Goal: Information Seeking & Learning: Learn about a topic

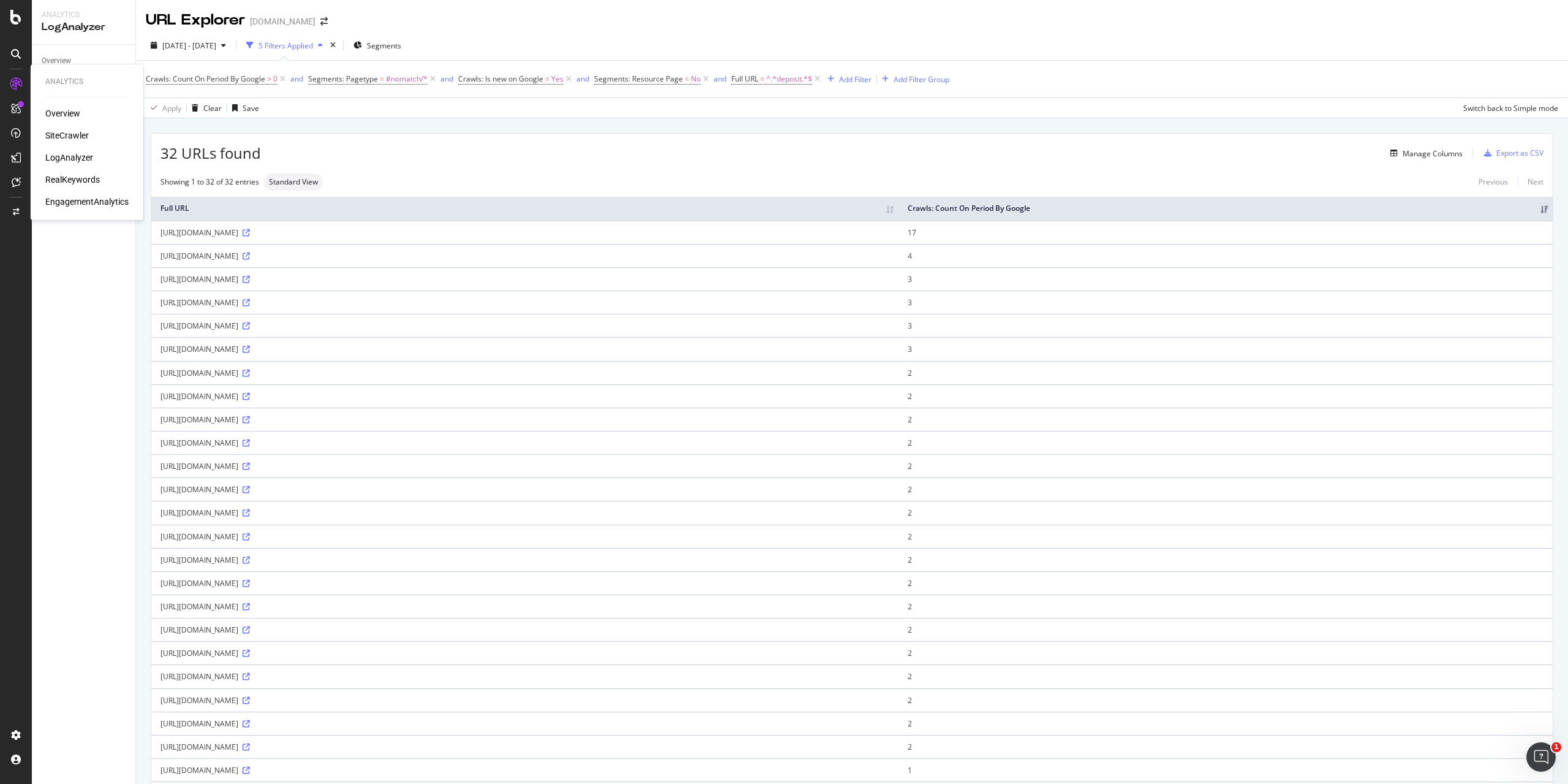
click at [81, 177] on div "RealKeywords" at bounding box center [72, 180] width 54 height 12
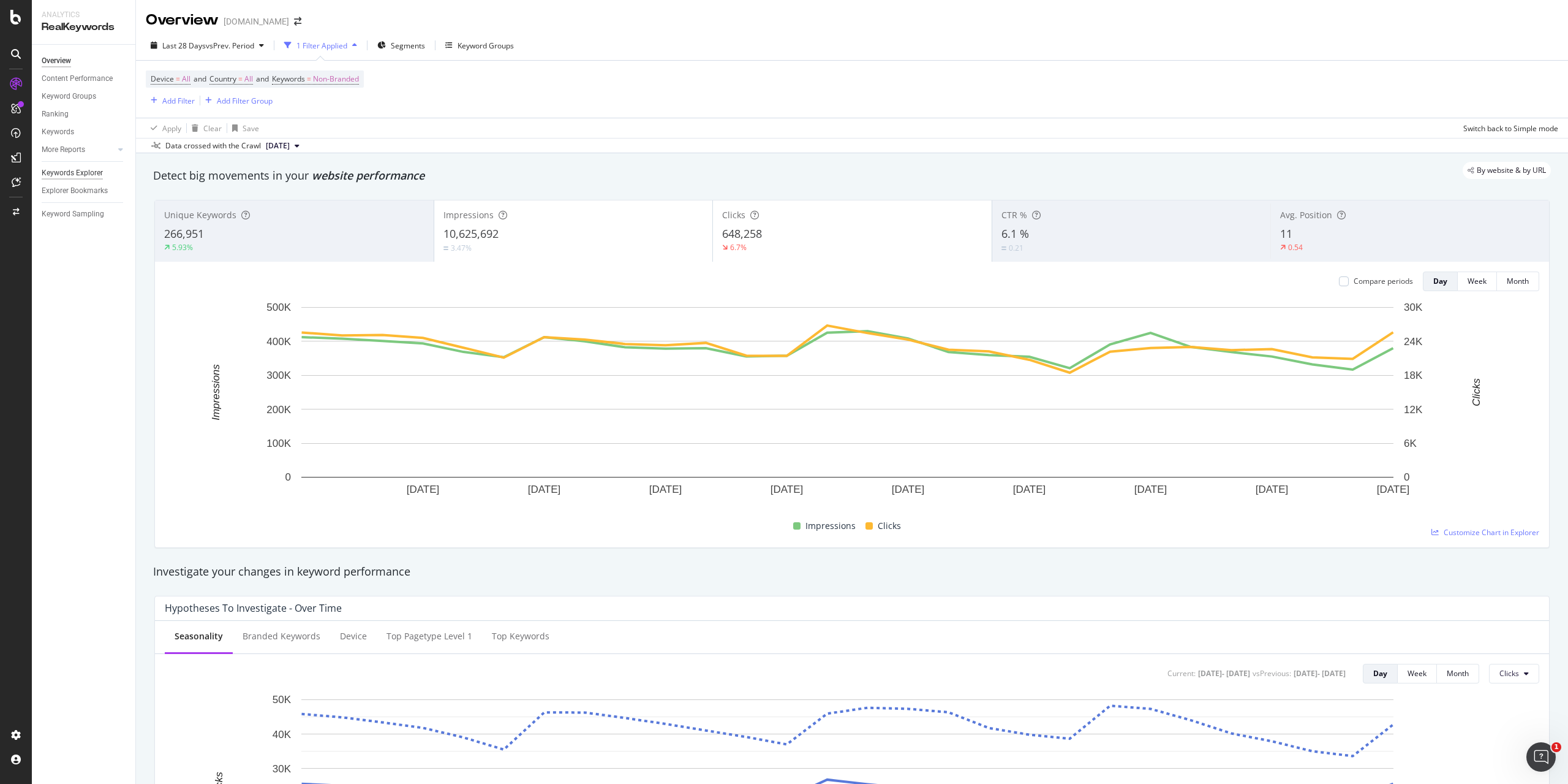
click at [83, 175] on div "Keywords Explorer" at bounding box center [72, 173] width 61 height 13
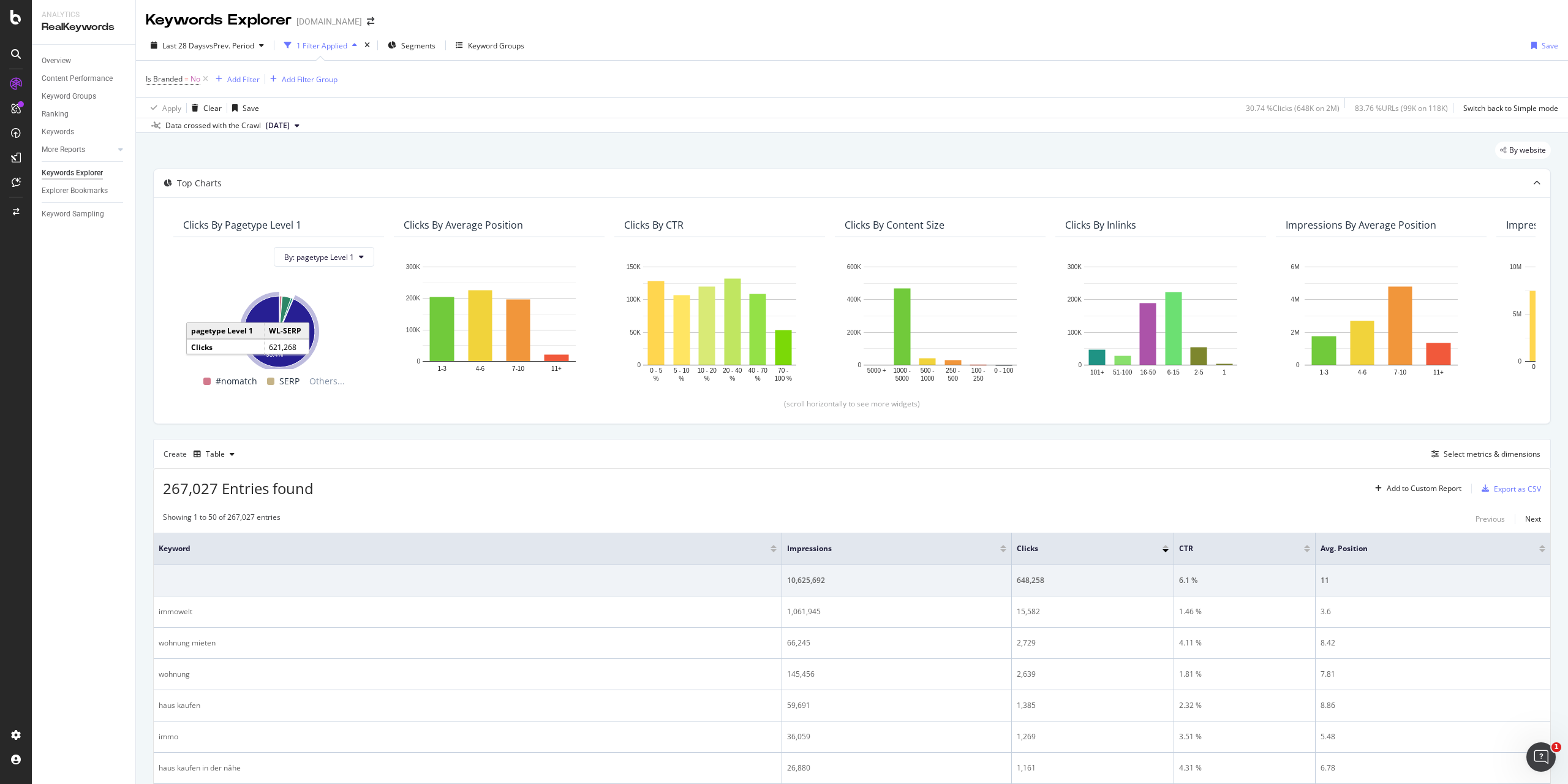
click at [300, 332] on icon "A chart." at bounding box center [279, 331] width 71 height 71
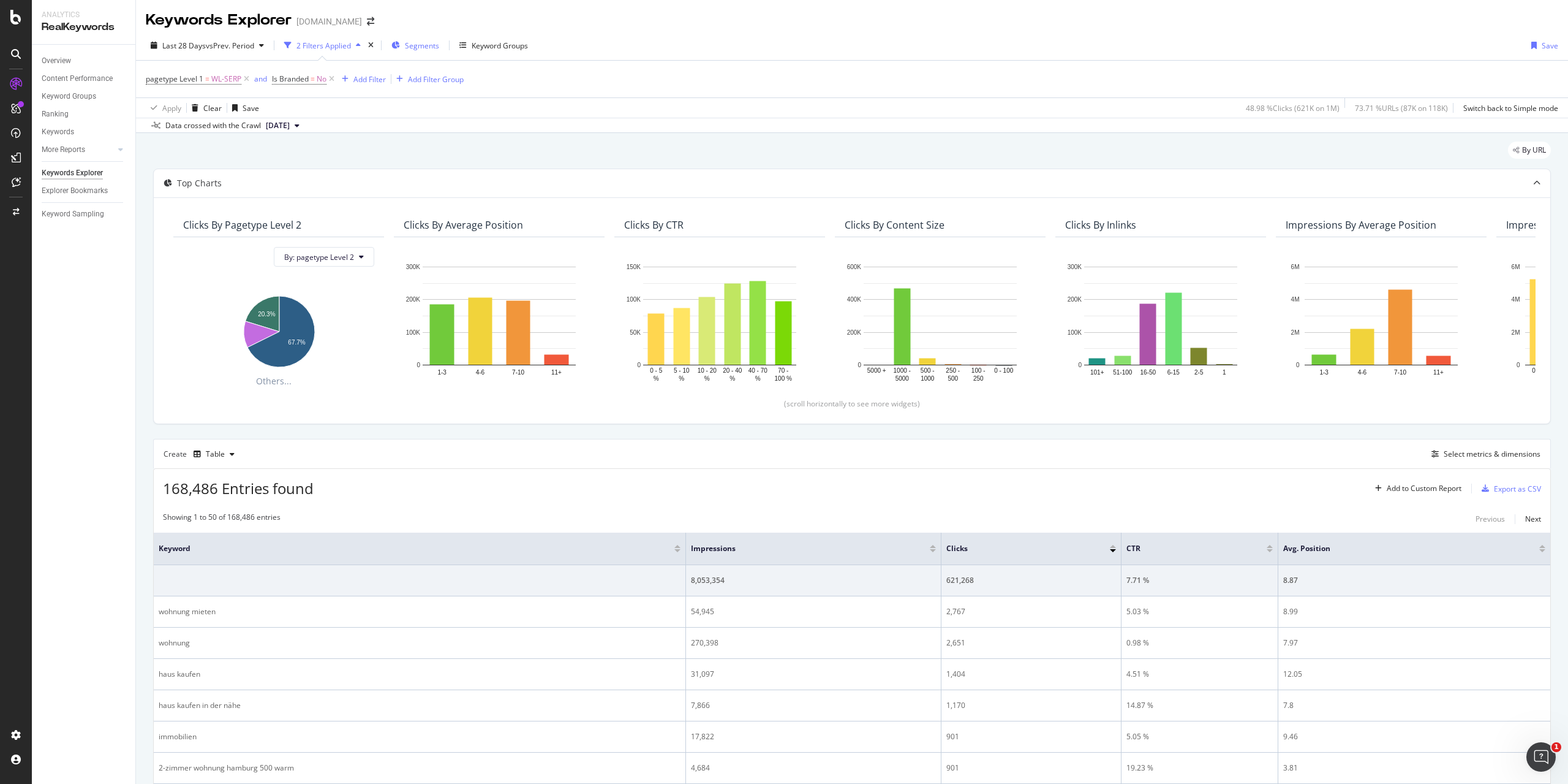
click at [432, 50] on span "Segments" at bounding box center [422, 45] width 34 height 10
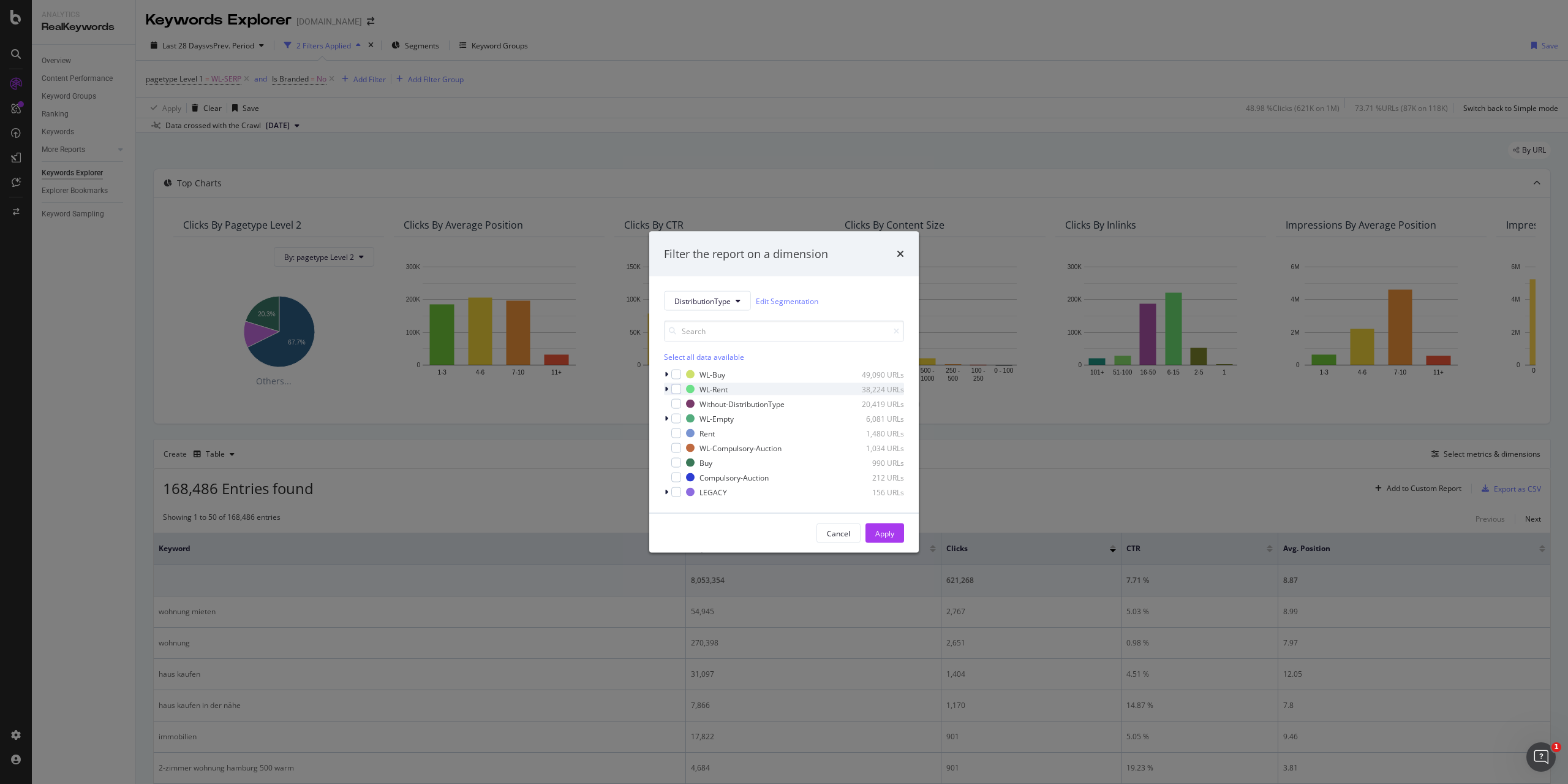
click at [667, 388] on icon "modal" at bounding box center [666, 389] width 4 height 7
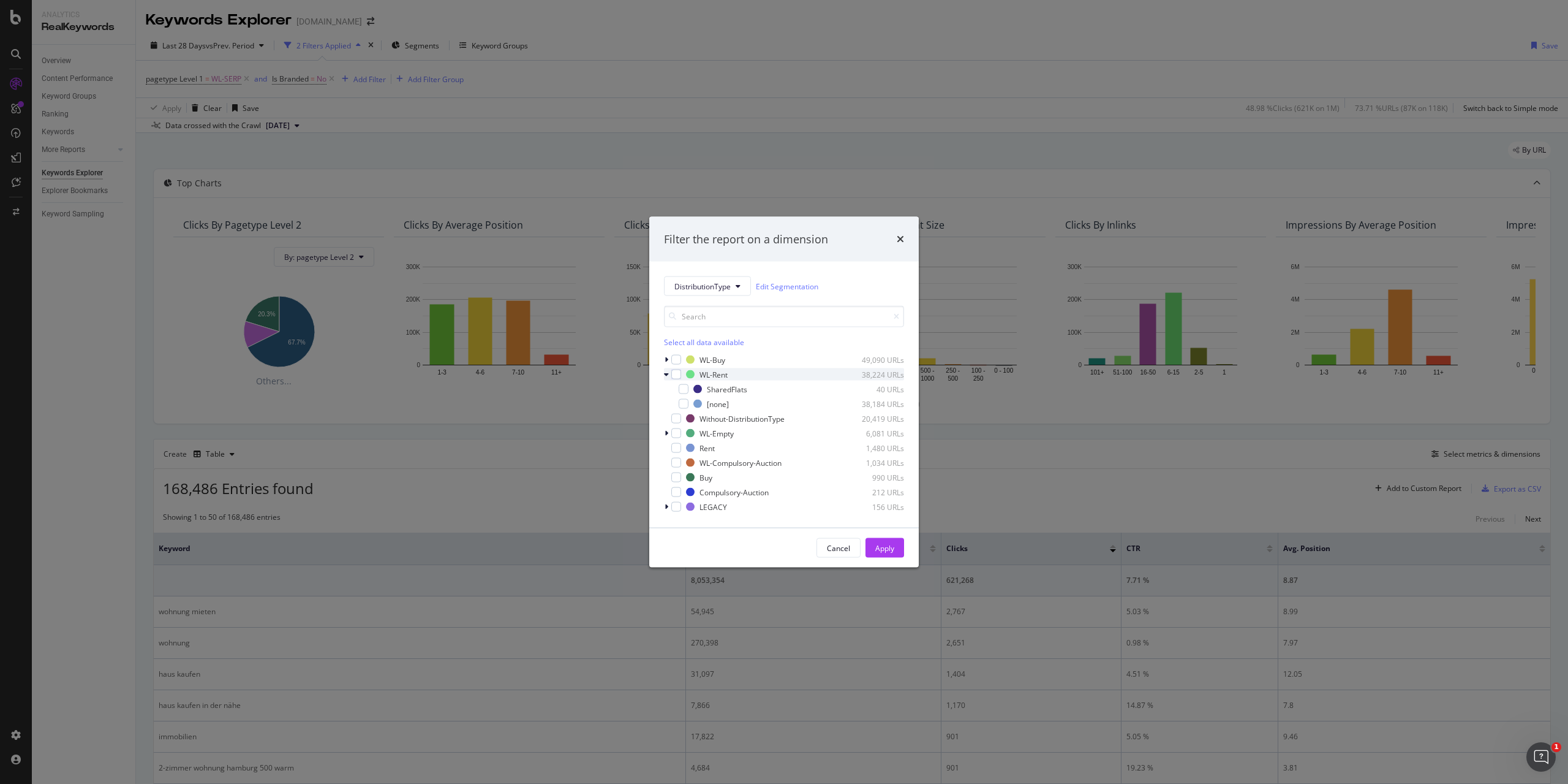
click at [667, 375] on icon "modal" at bounding box center [666, 374] width 5 height 7
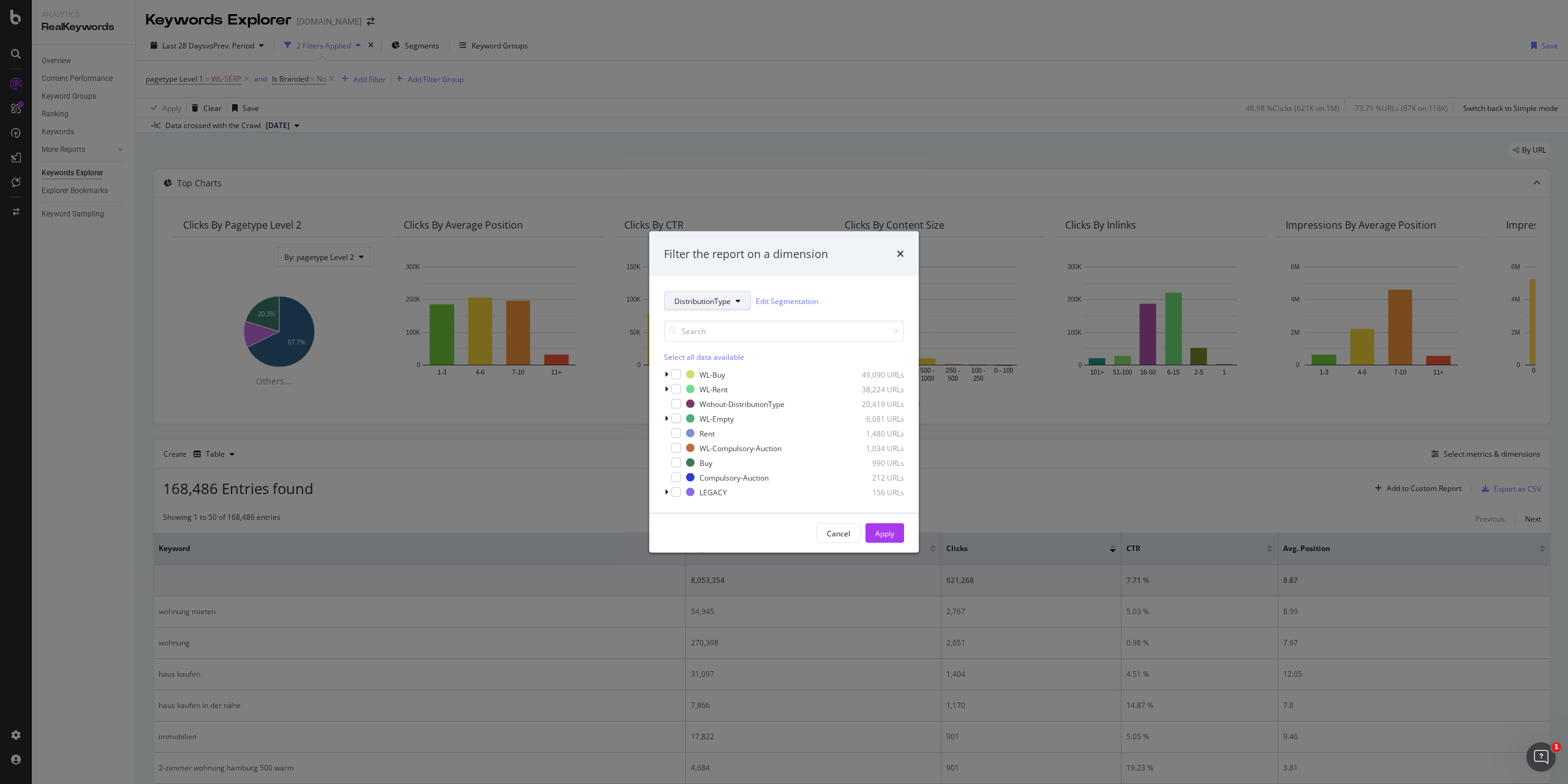
click at [736, 299] on icon "modal" at bounding box center [737, 301] width 5 height 7
click at [722, 411] on span "Keyfact" at bounding box center [714, 413] width 79 height 11
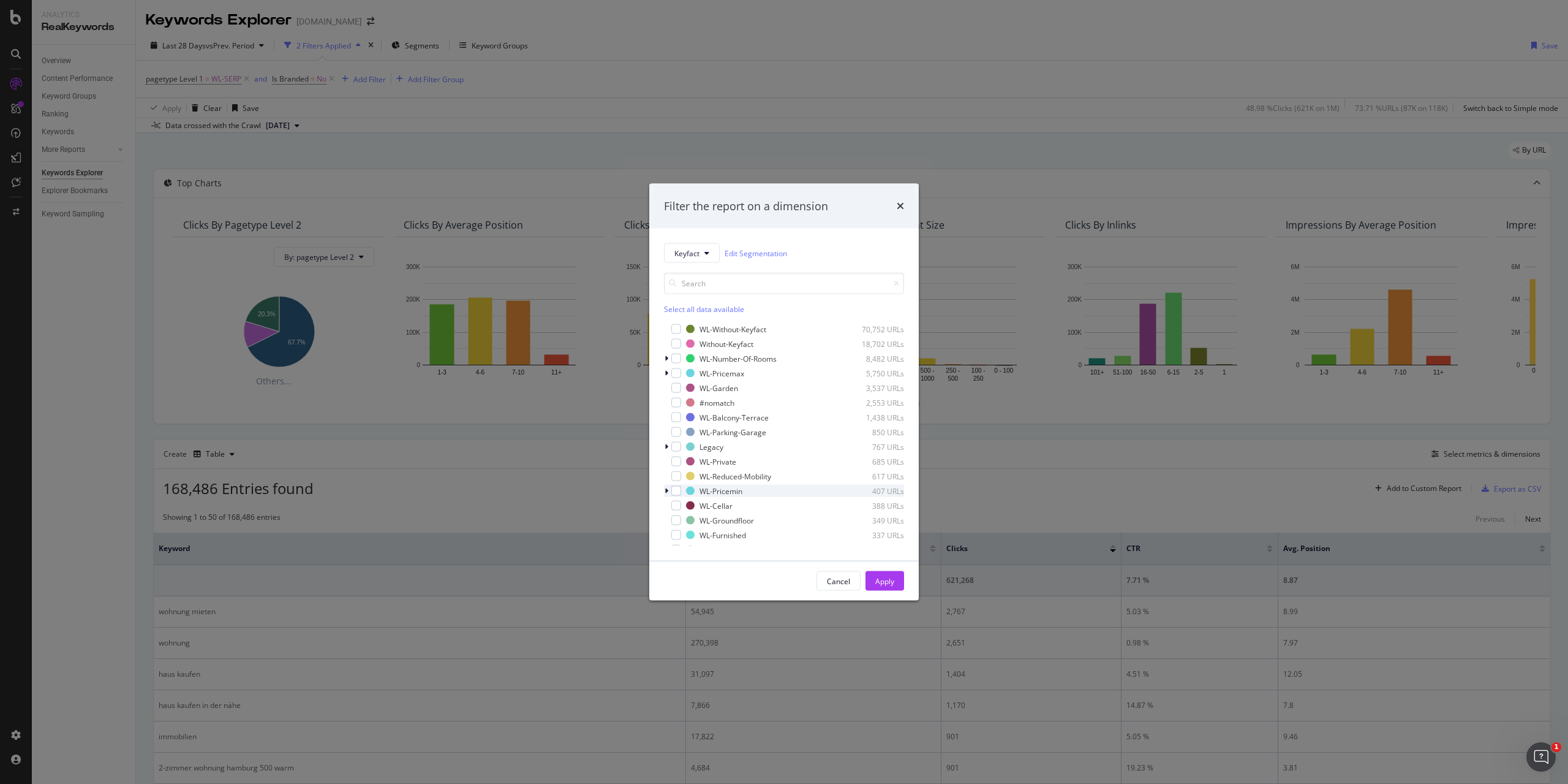
click at [667, 491] on icon "modal" at bounding box center [666, 491] width 4 height 7
click at [667, 491] on icon "modal" at bounding box center [666, 491] width 5 height 7
click at [669, 468] on div "modal" at bounding box center [667, 469] width 7 height 12
click at [686, 512] on div "modal" at bounding box center [683, 513] width 10 height 10
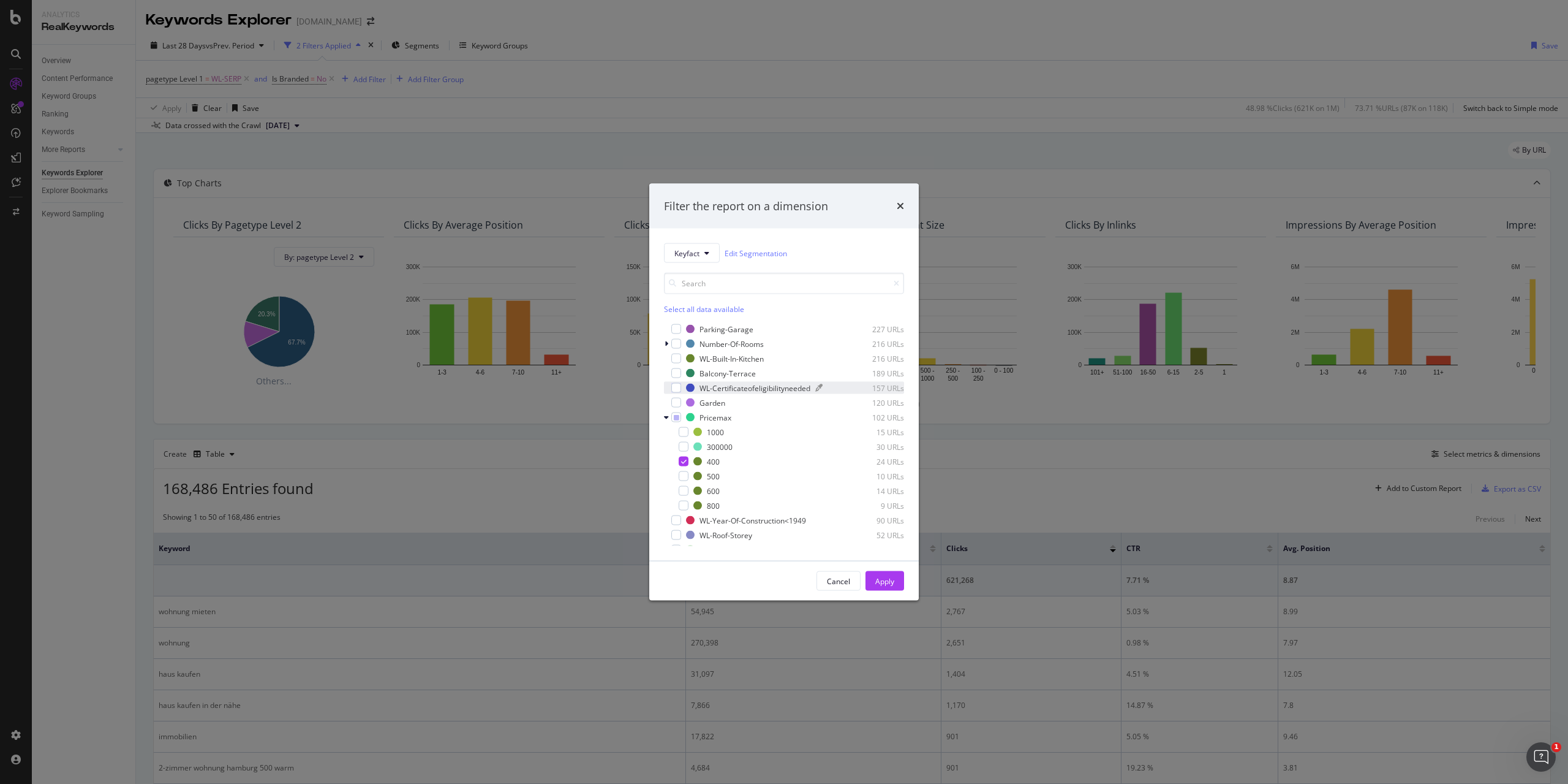
scroll to position [245, 0]
click at [674, 408] on icon "modal" at bounding box center [676, 408] width 5 height 6
click at [672, 408] on div "modal" at bounding box center [676, 407] width 10 height 10
click at [666, 408] on icon "modal" at bounding box center [666, 408] width 5 height 7
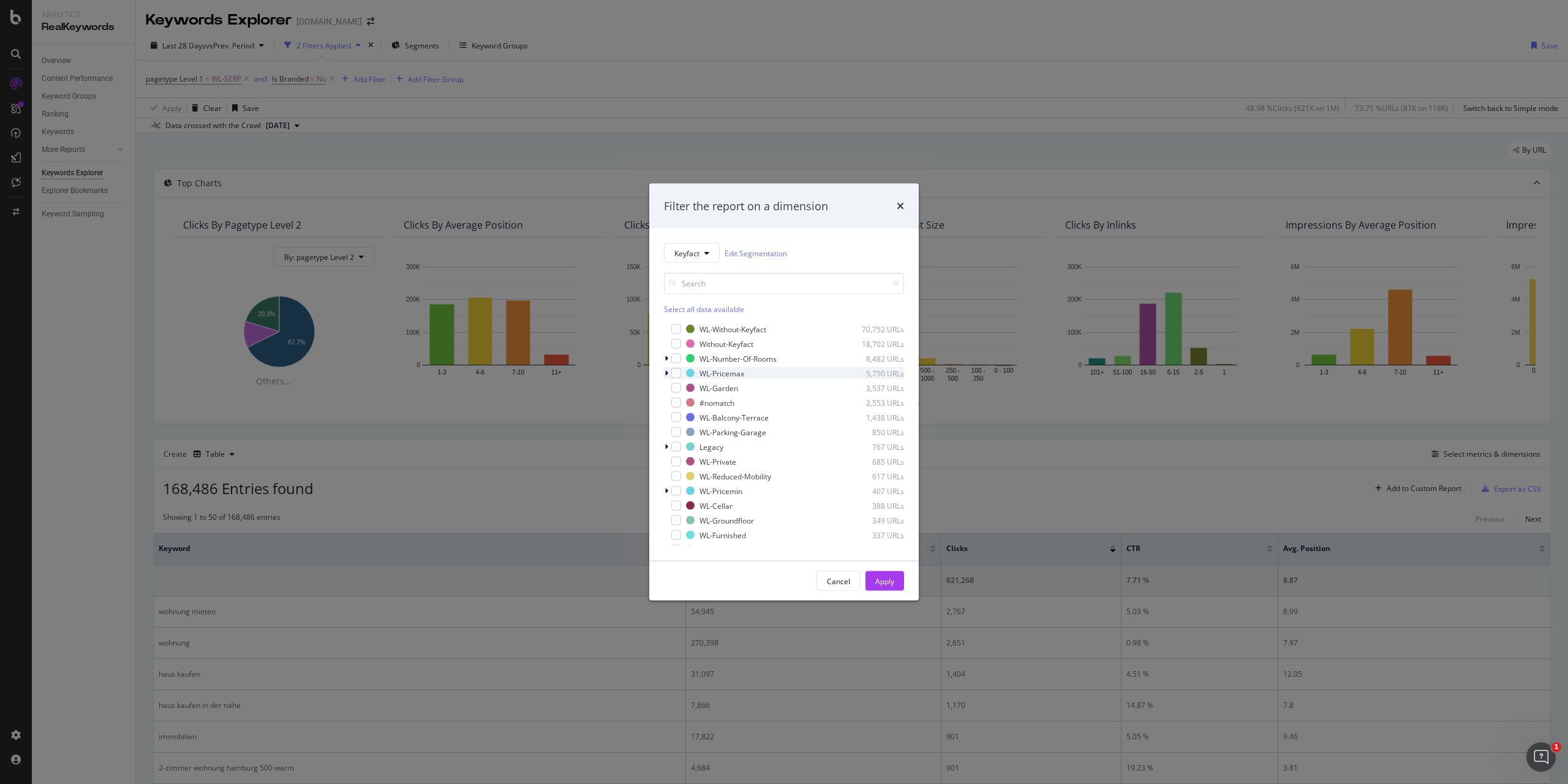
click at [667, 372] on icon "modal" at bounding box center [666, 373] width 4 height 7
click at [684, 416] on div "modal" at bounding box center [683, 417] width 10 height 10
click at [667, 374] on icon "modal" at bounding box center [666, 373] width 5 height 7
click at [900, 209] on icon "times" at bounding box center [901, 206] width 7 height 10
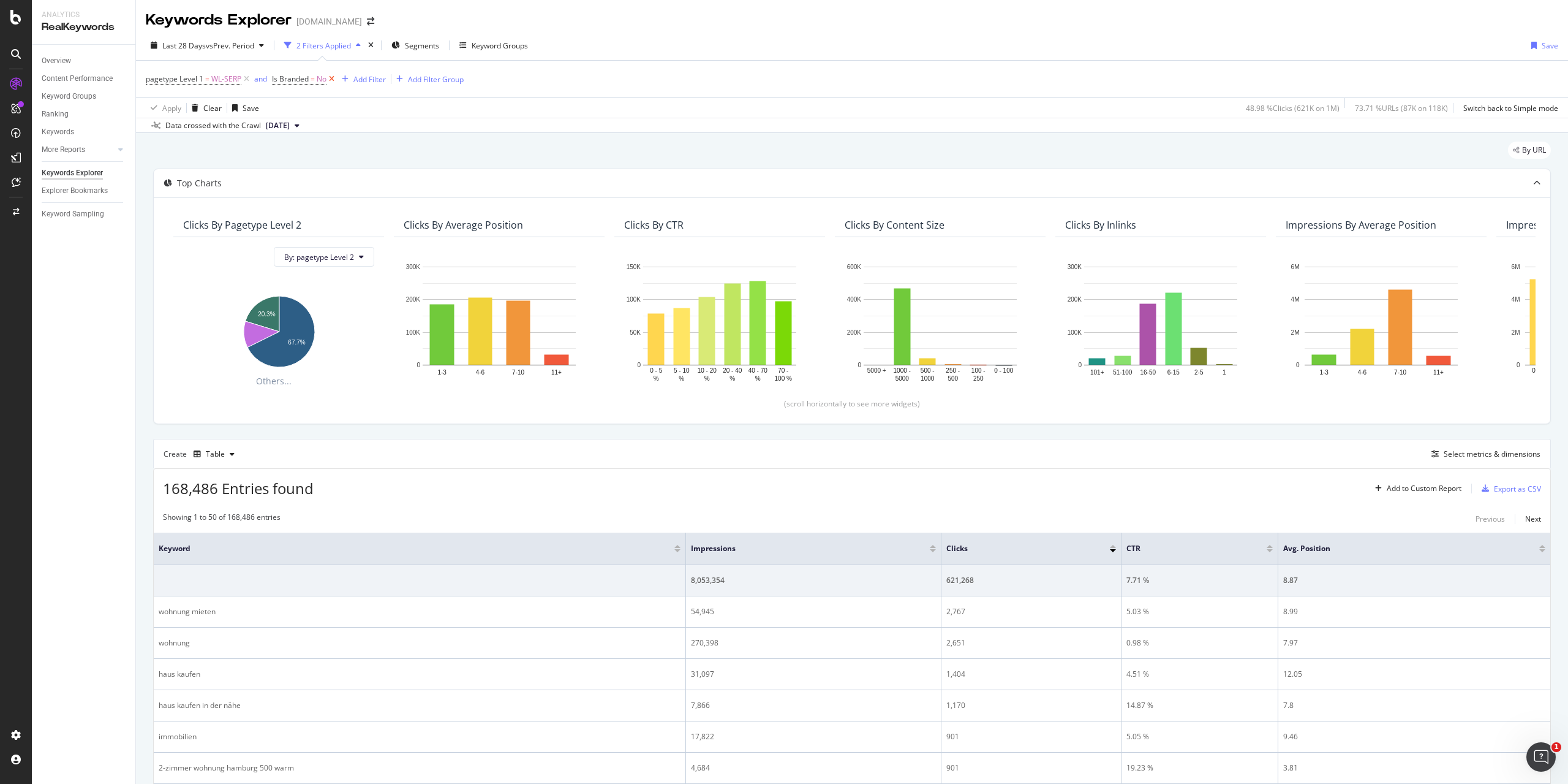
click at [333, 80] on icon at bounding box center [331, 79] width 10 height 12
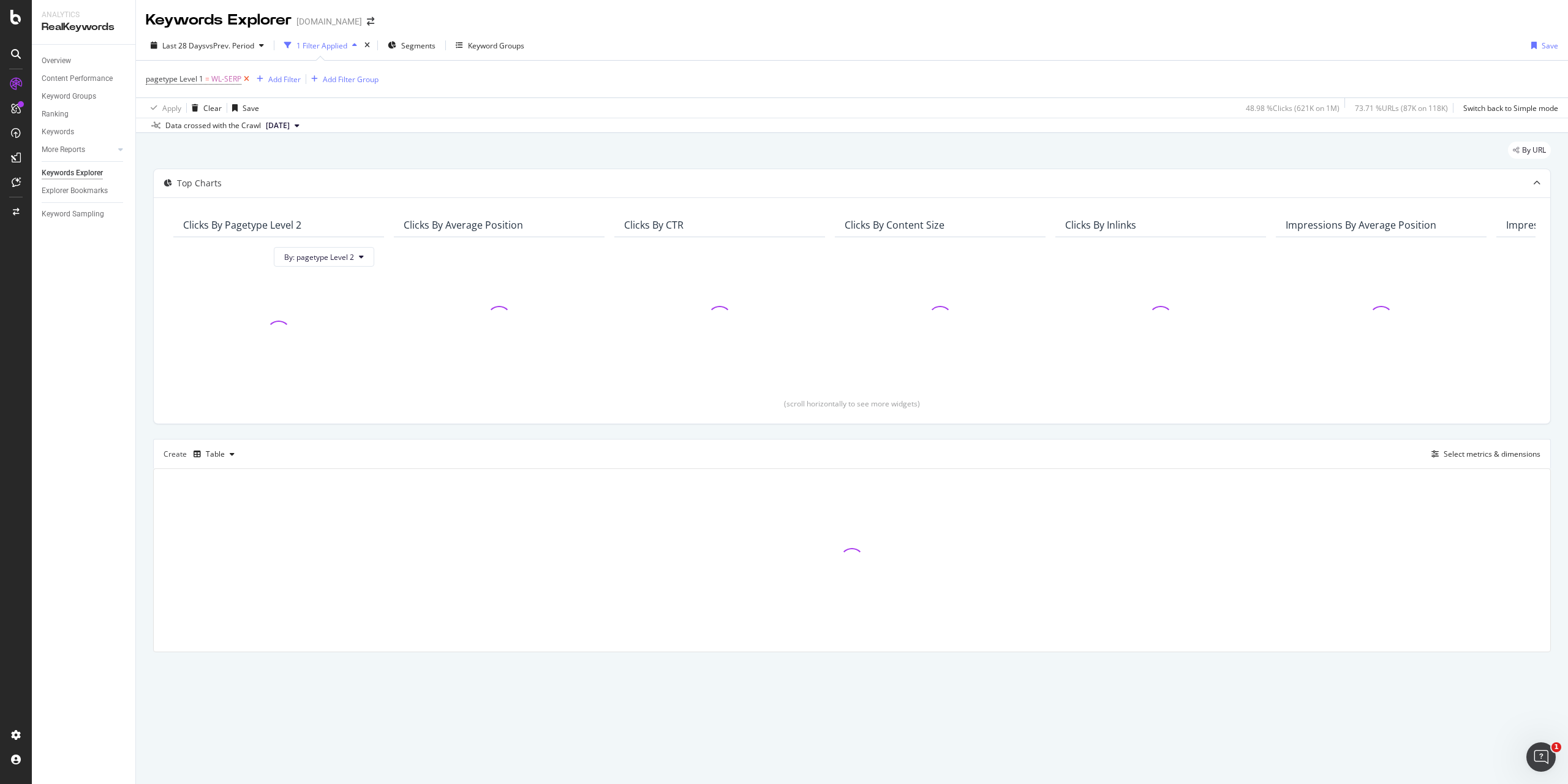
click at [248, 80] on icon at bounding box center [247, 79] width 10 height 12
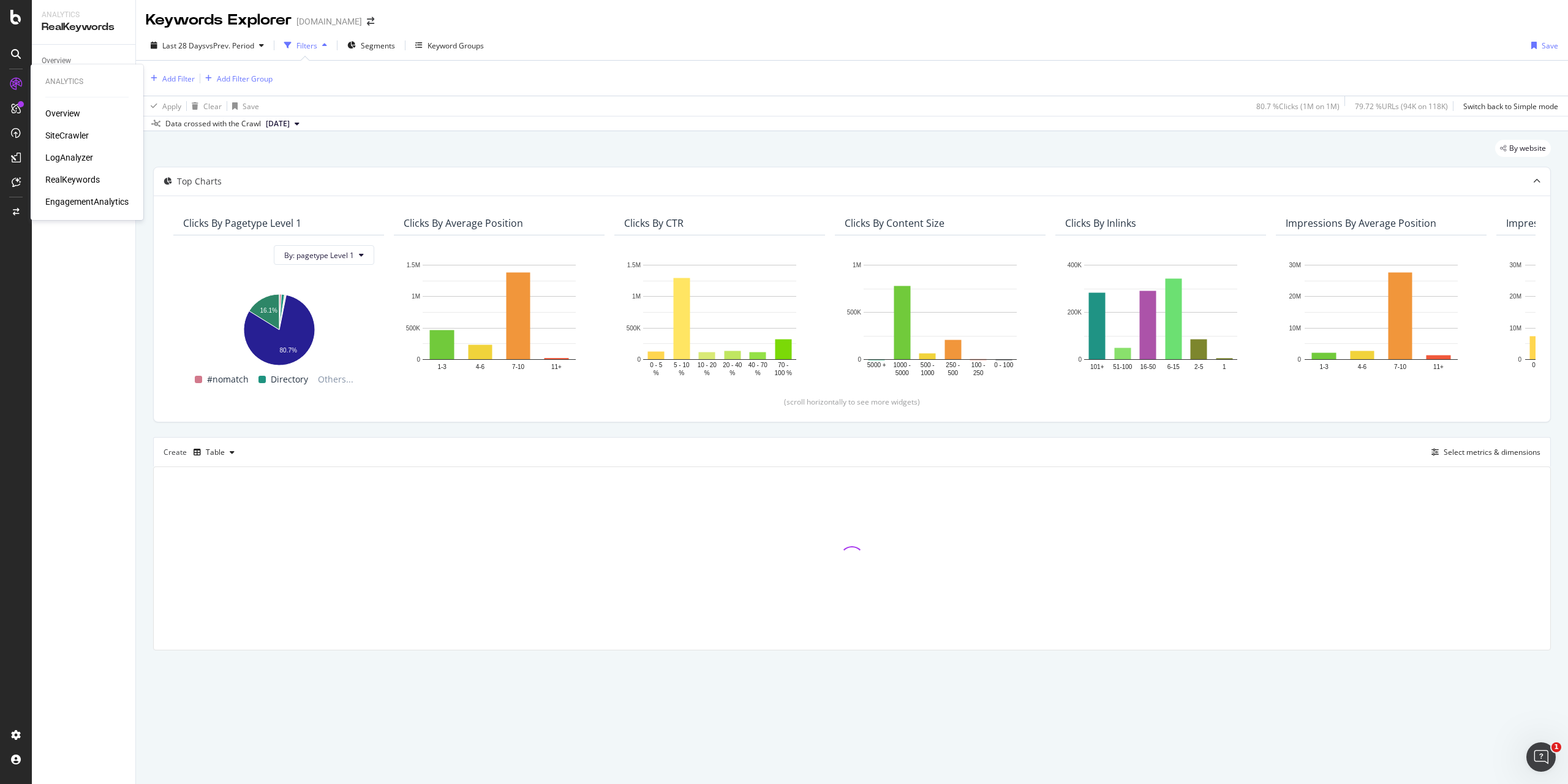
click at [70, 136] on div "SiteCrawler" at bounding box center [67, 135] width 43 height 12
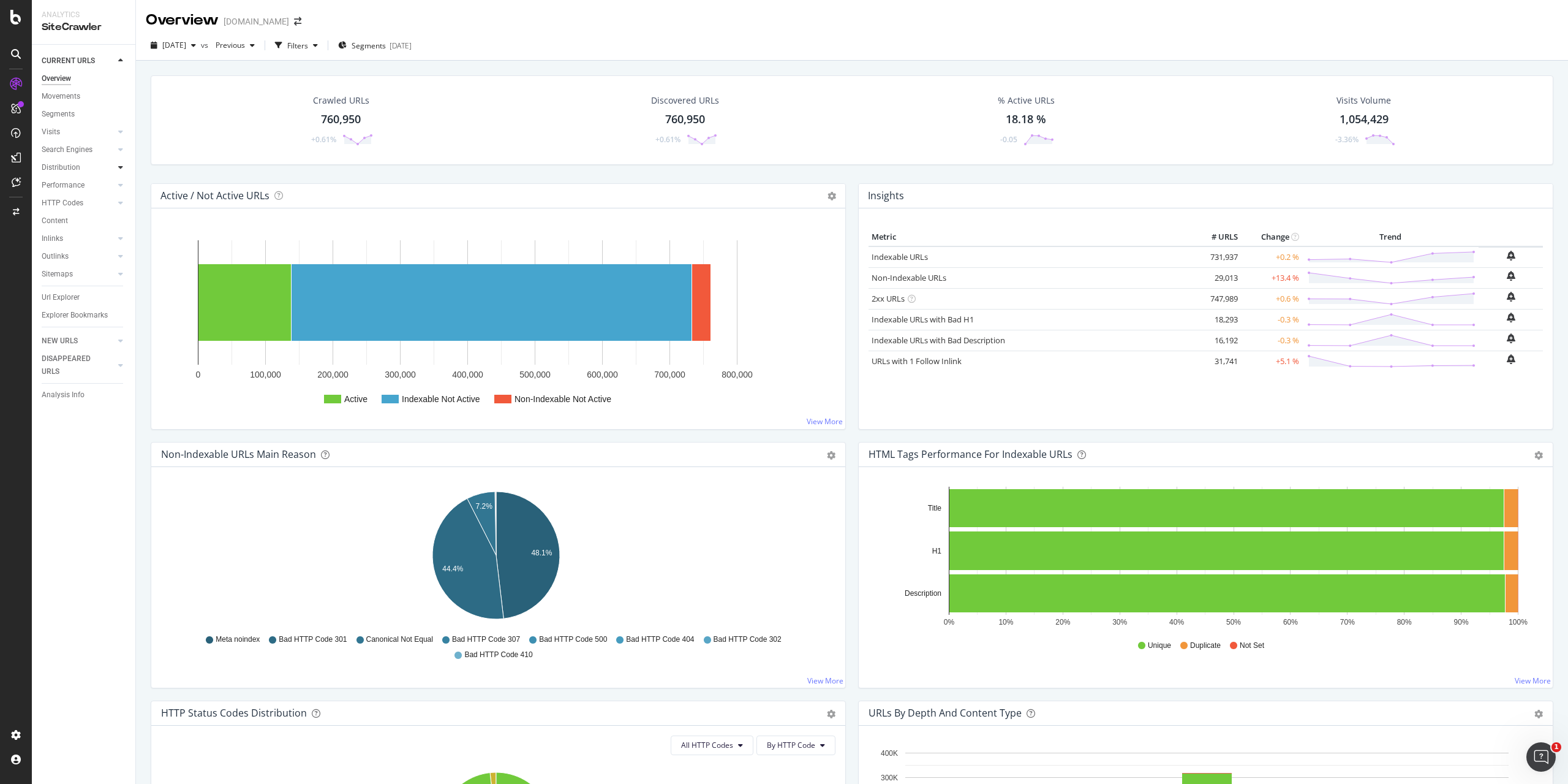
click at [120, 174] on div at bounding box center [121, 167] width 12 height 12
click at [74, 199] on div "Segments" at bounding box center [63, 203] width 33 height 13
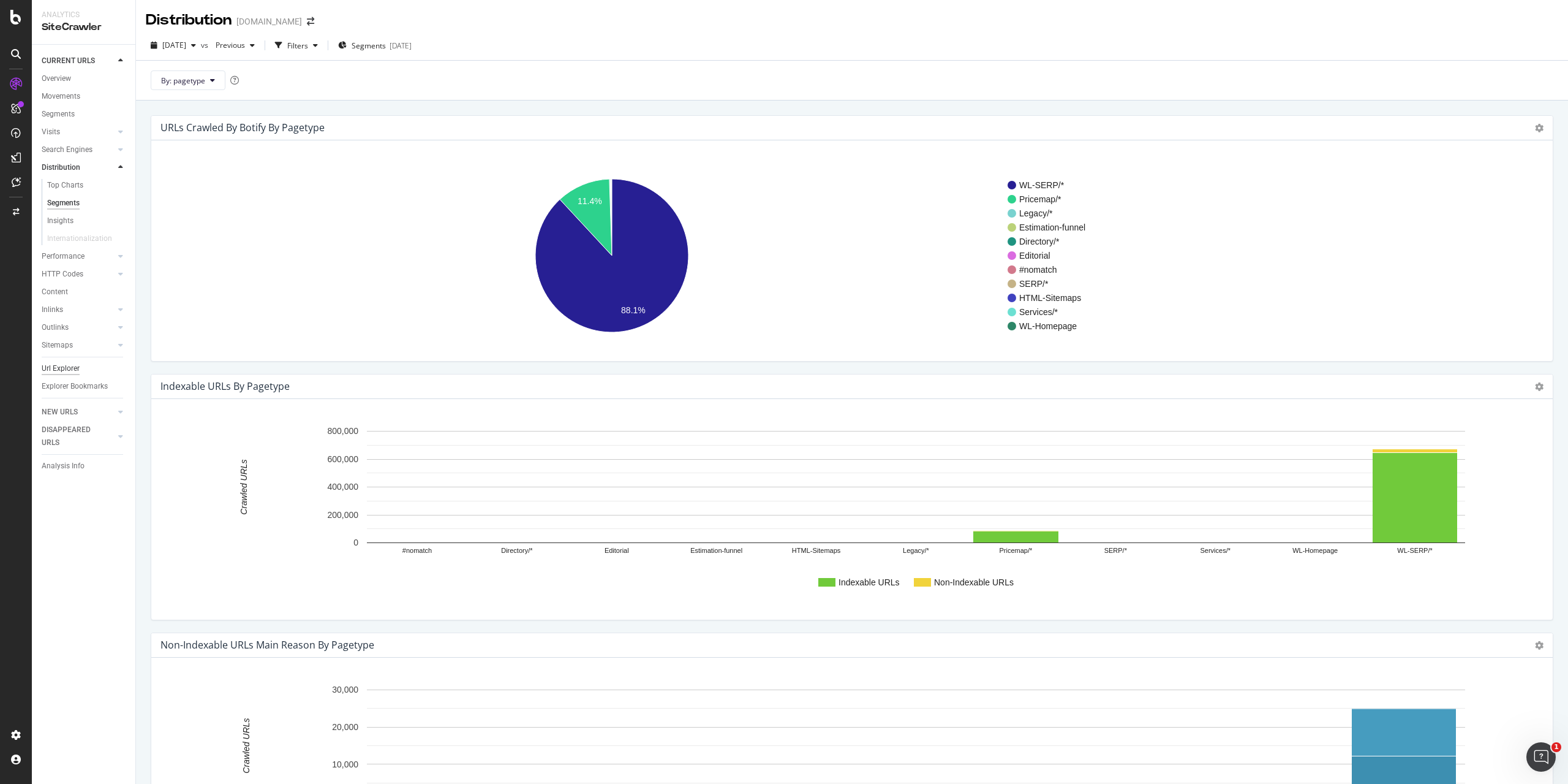
click at [69, 367] on div "Url Explorer" at bounding box center [60, 368] width 38 height 13
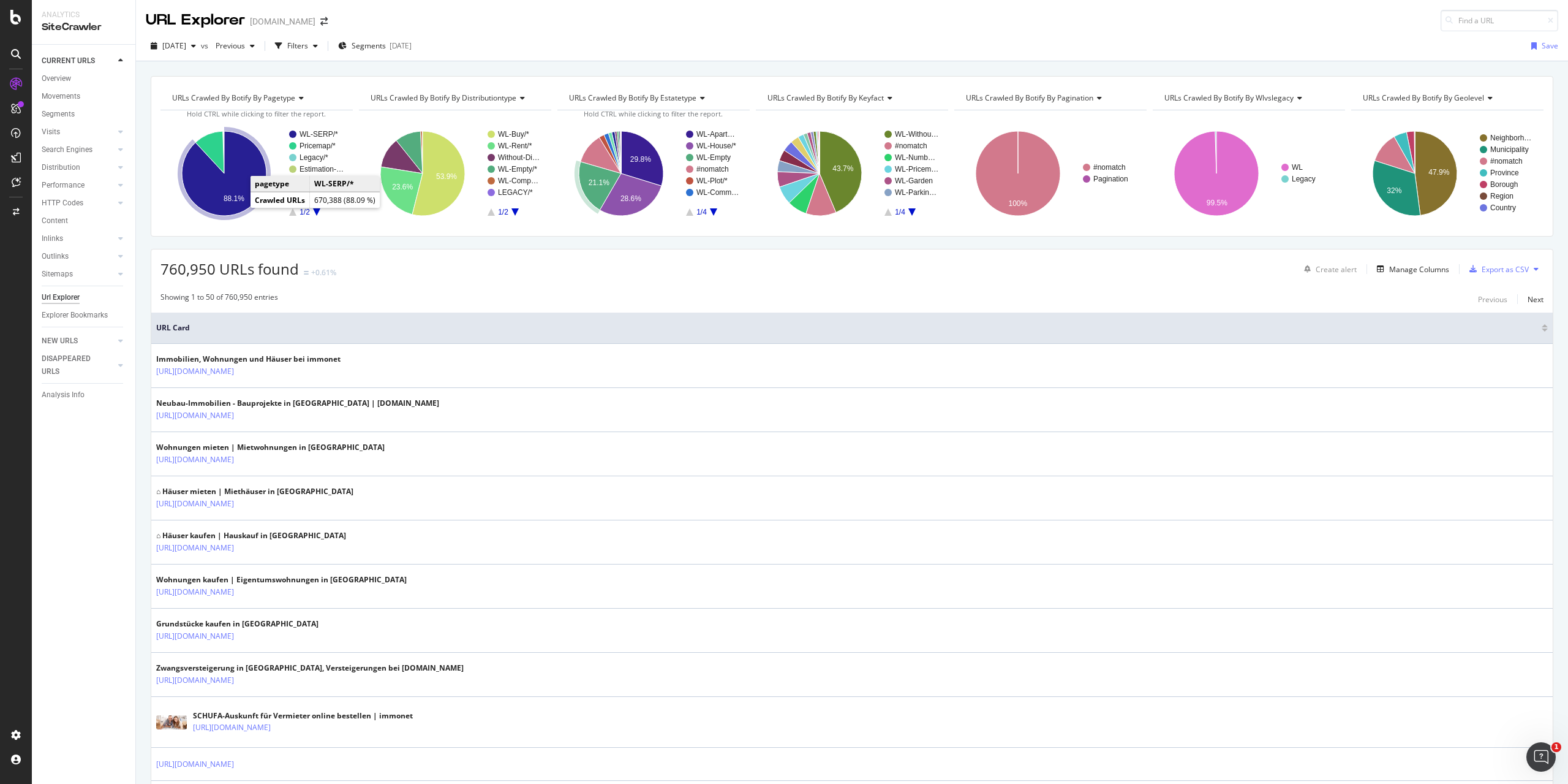
click at [236, 167] on icon "A chart." at bounding box center [223, 173] width 84 height 84
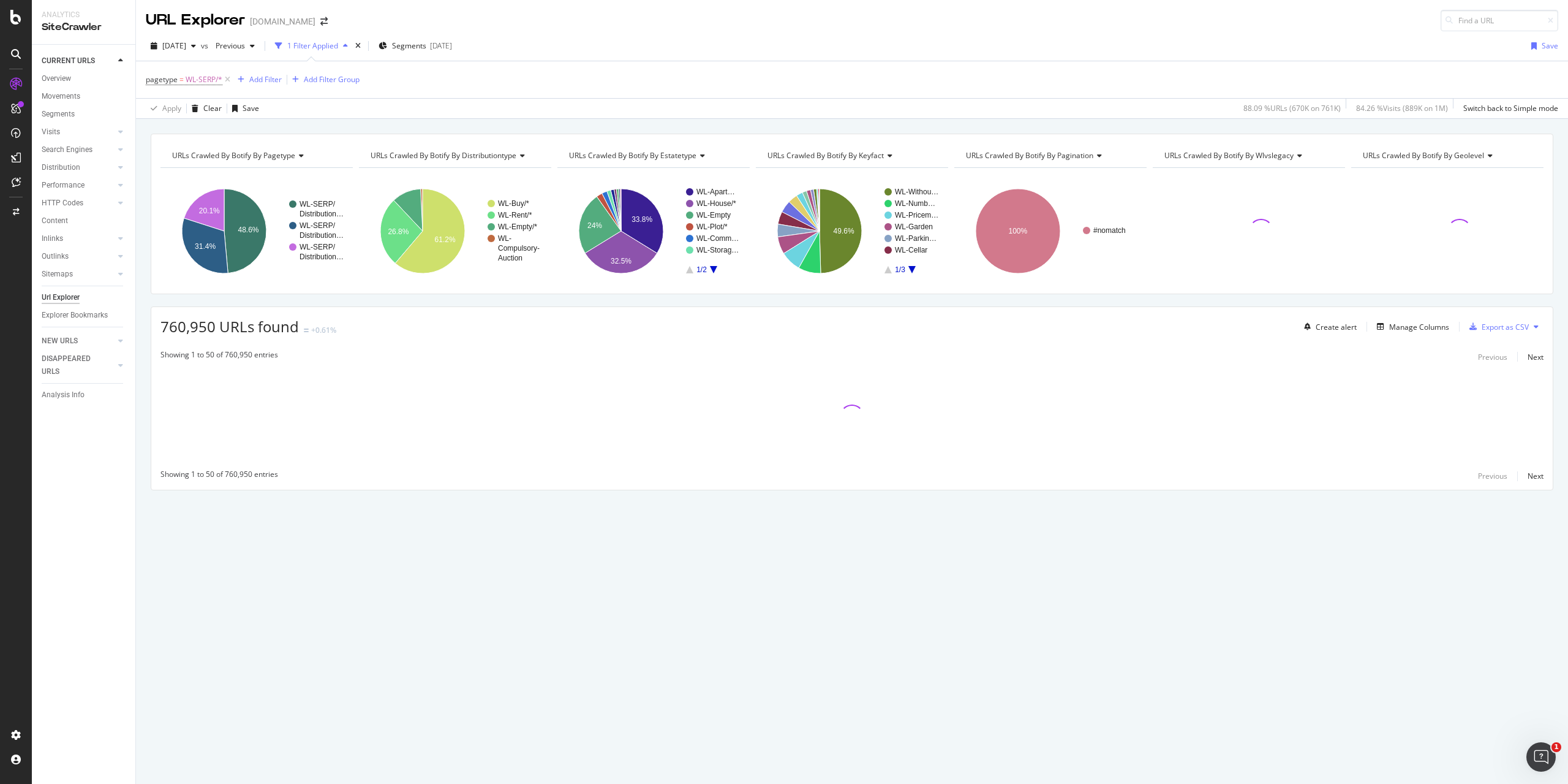
click at [912, 269] on icon "A chart." at bounding box center [912, 270] width 7 height 7
click at [912, 267] on icon "A chart." at bounding box center [912, 270] width 7 height 7
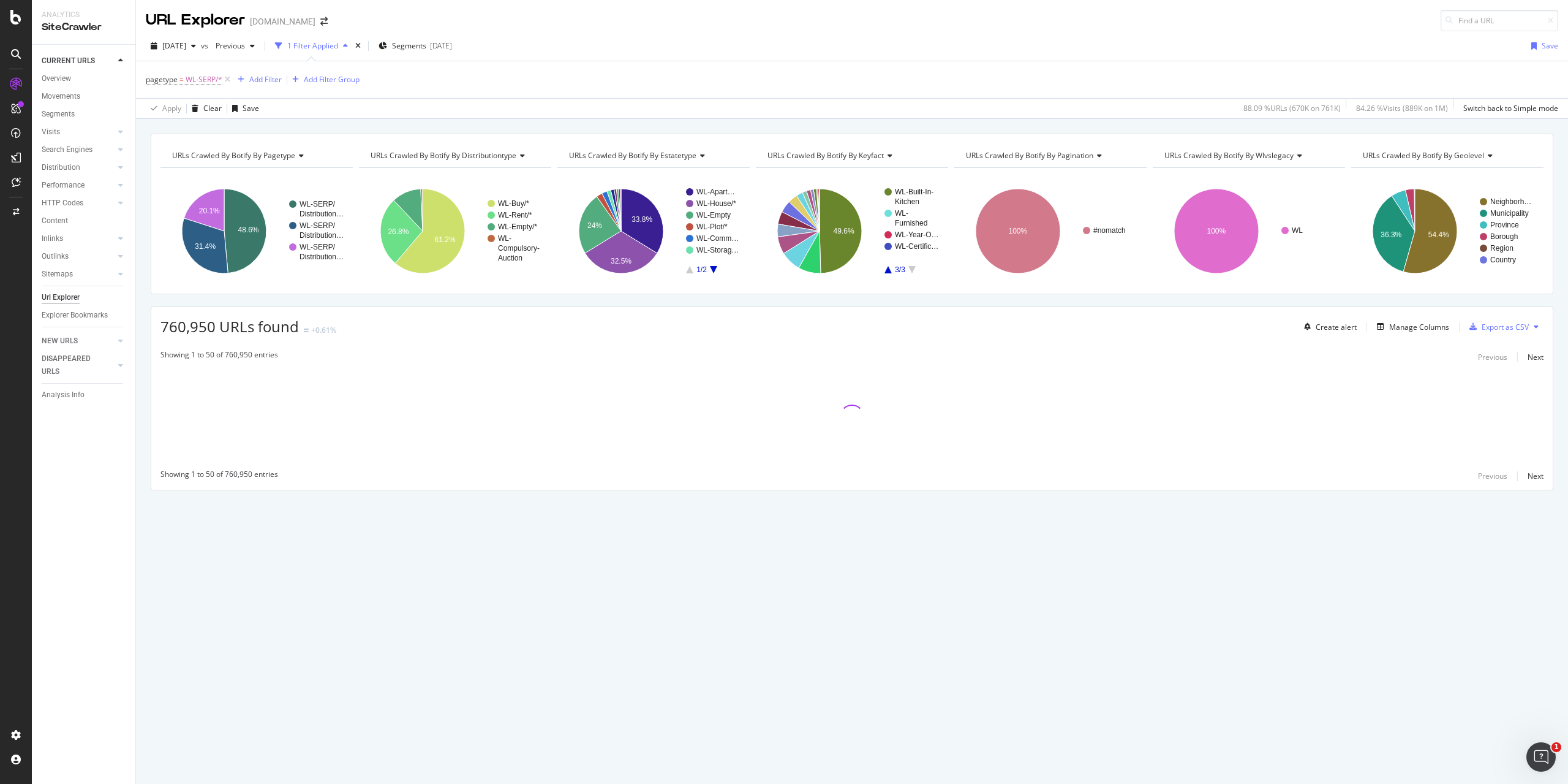
click at [890, 269] on rect "A chart." at bounding box center [911, 230] width 54 height 85
click at [886, 271] on icon "A chart." at bounding box center [888, 270] width 7 height 7
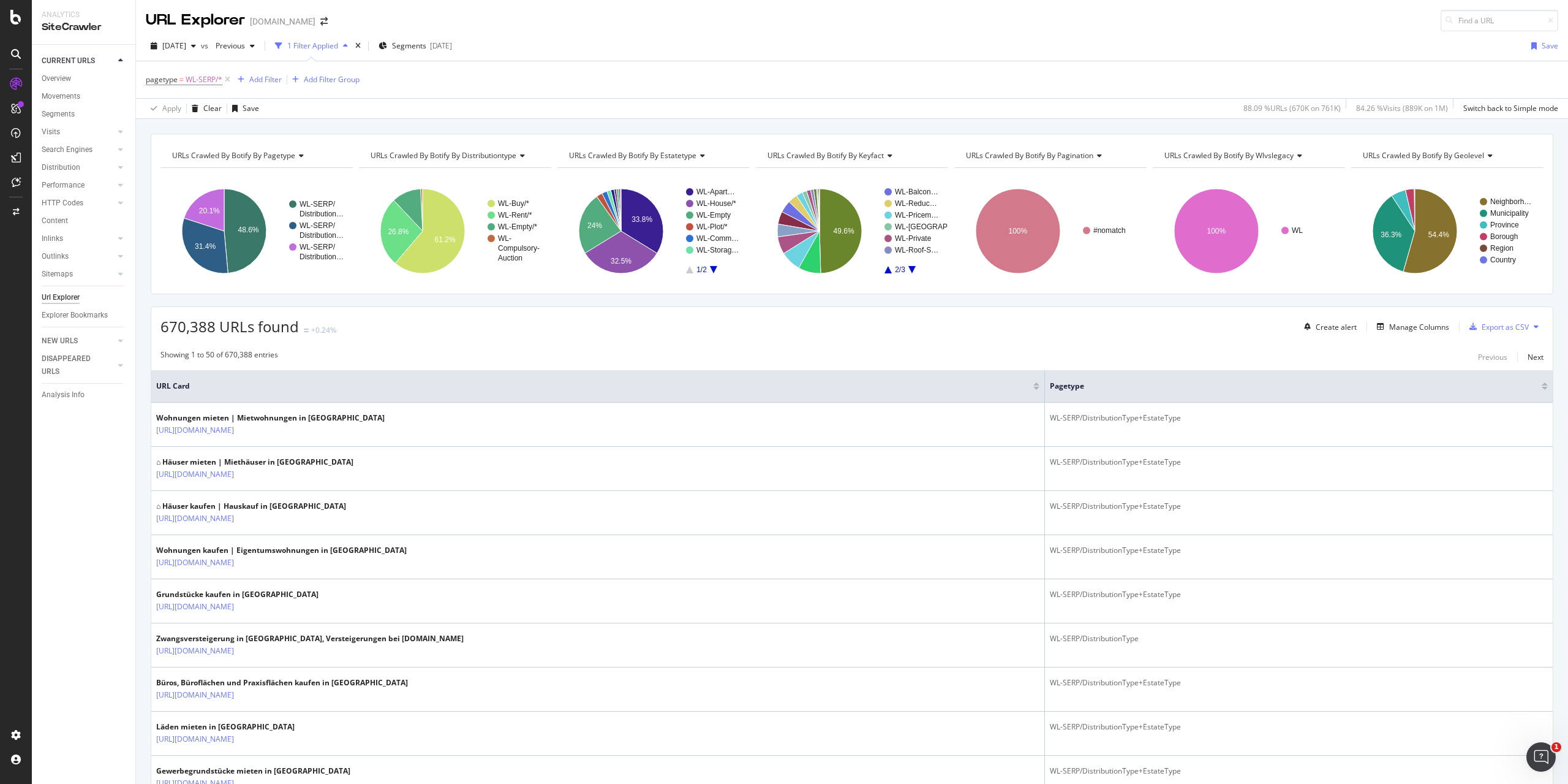
click at [884, 269] on icon "A chart." at bounding box center [888, 270] width 7 height 7
click at [908, 268] on icon "A chart." at bounding box center [912, 270] width 7 height 7
click at [884, 269] on icon "A chart." at bounding box center [888, 270] width 7 height 7
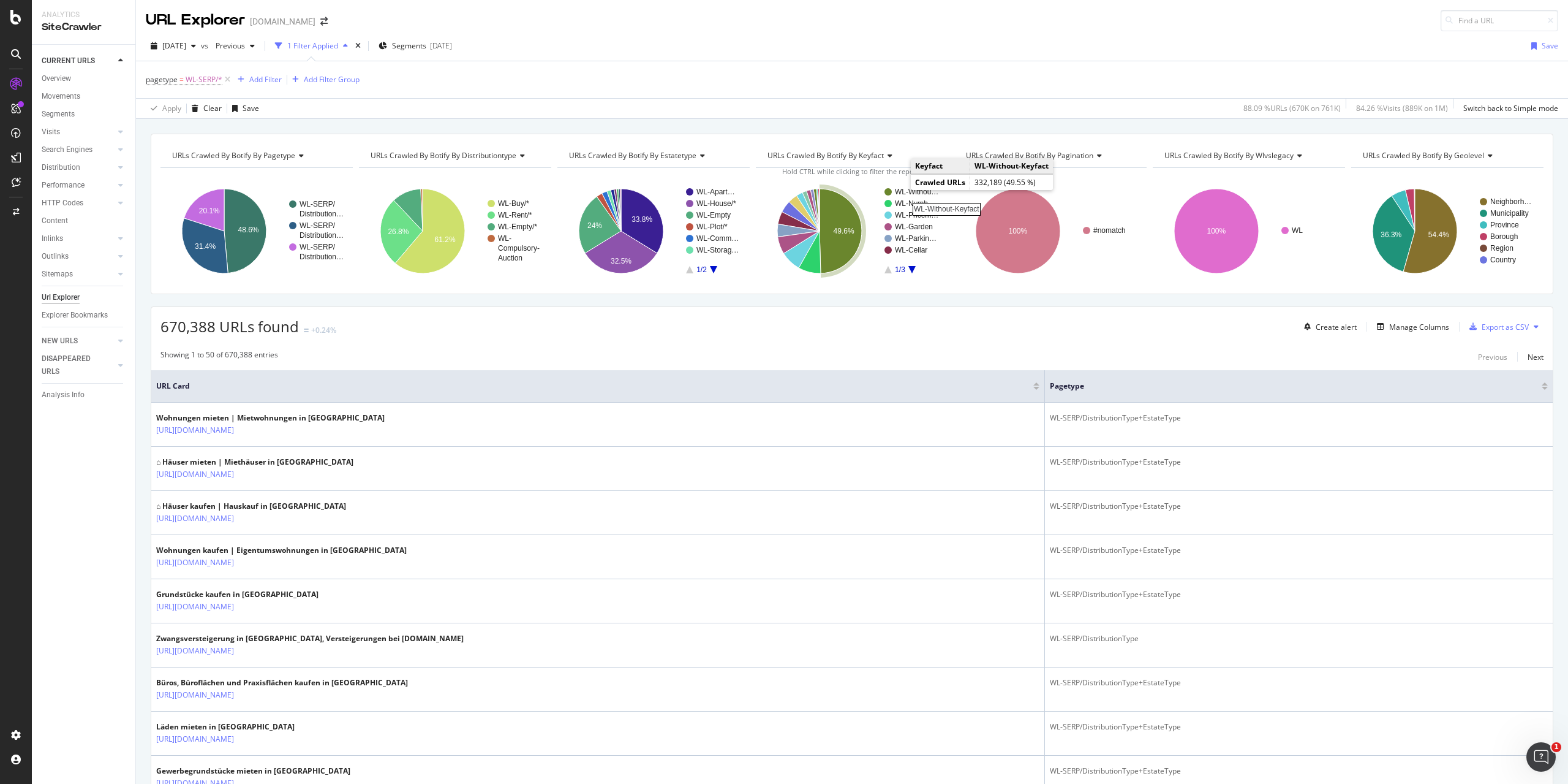
click at [899, 189] on rect "A chart." at bounding box center [916, 192] width 44 height 7
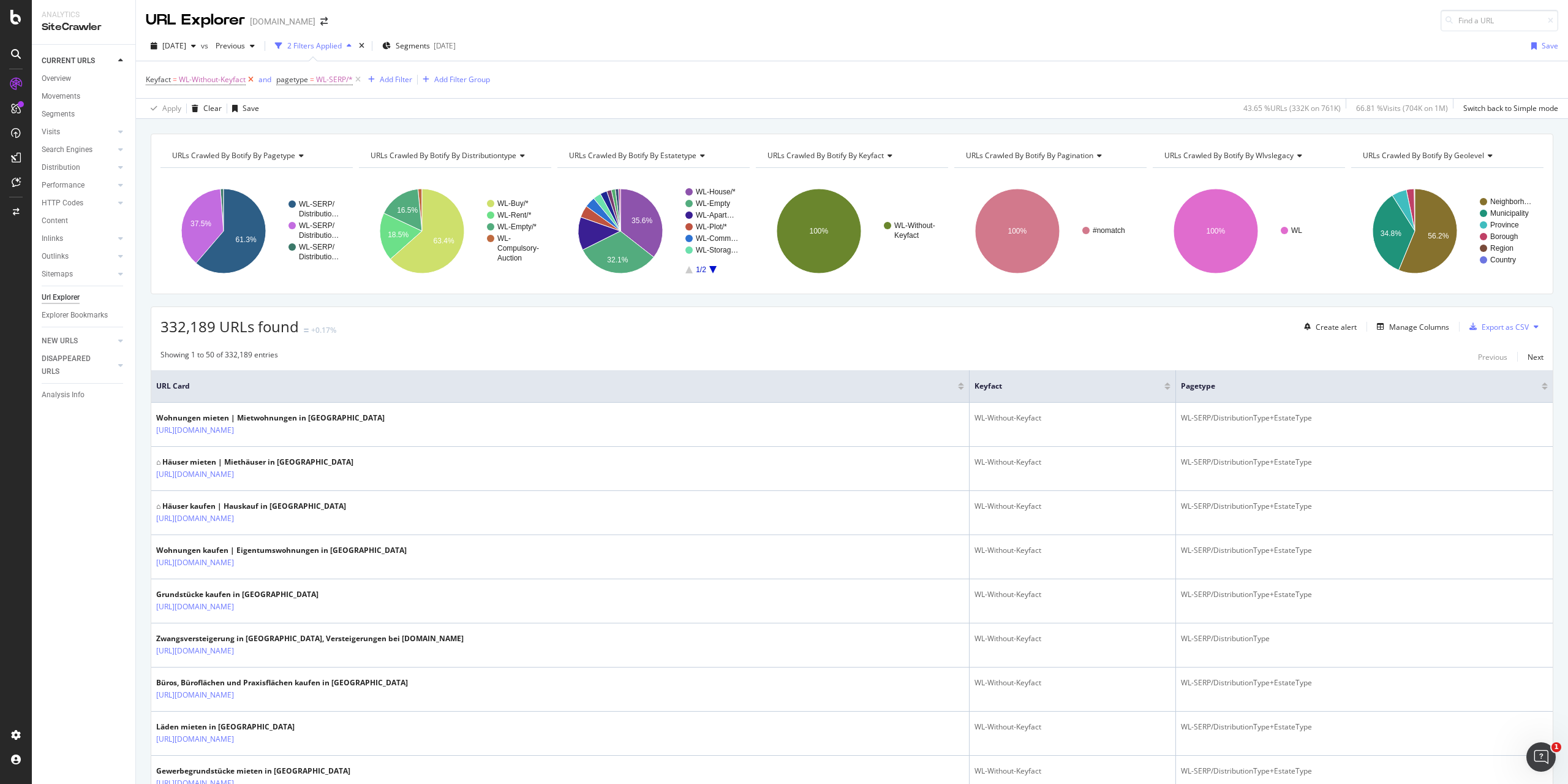
click at [253, 80] on icon at bounding box center [251, 80] width 10 height 12
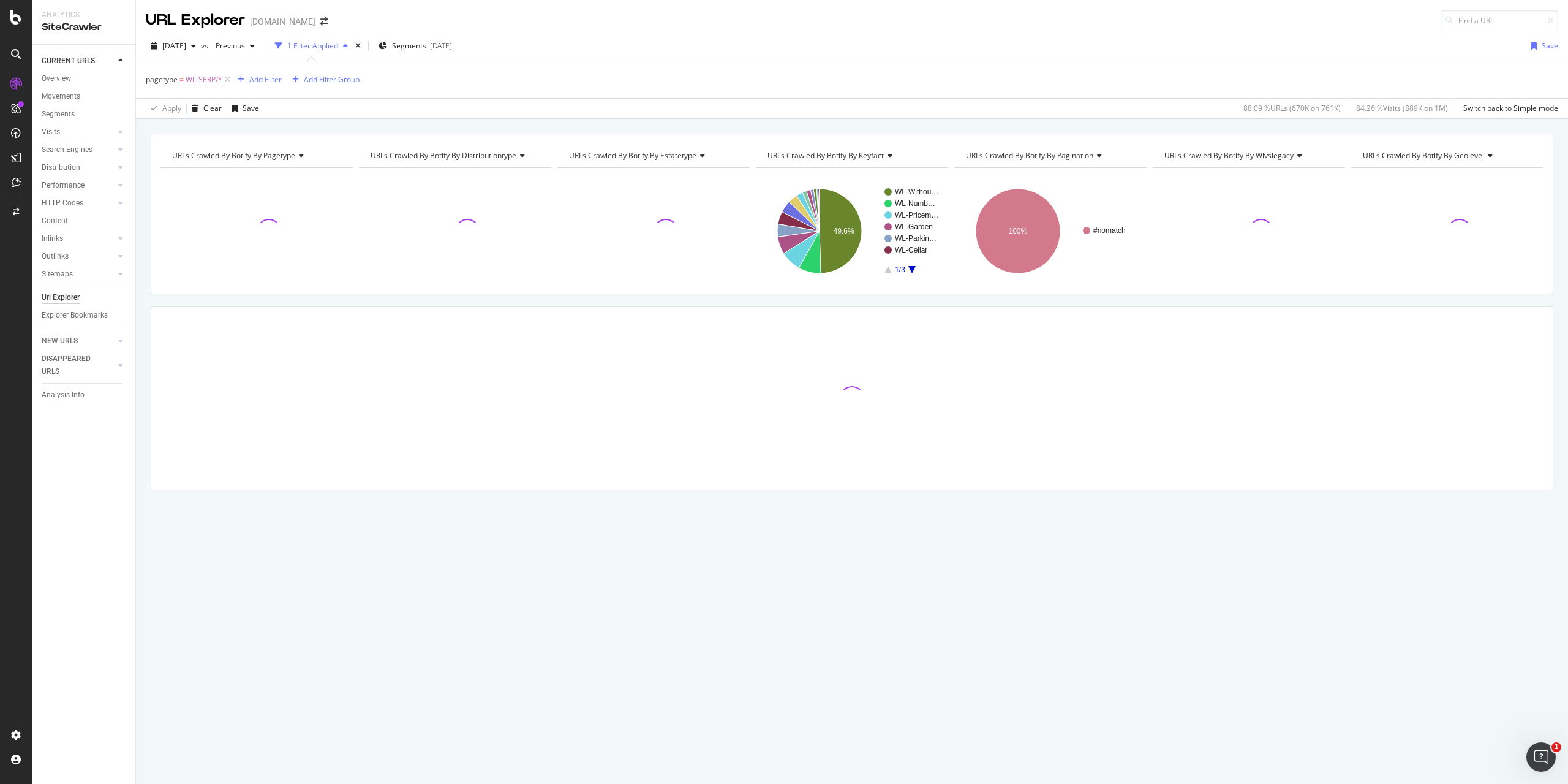
click at [271, 80] on div "Add Filter" at bounding box center [266, 79] width 33 height 10
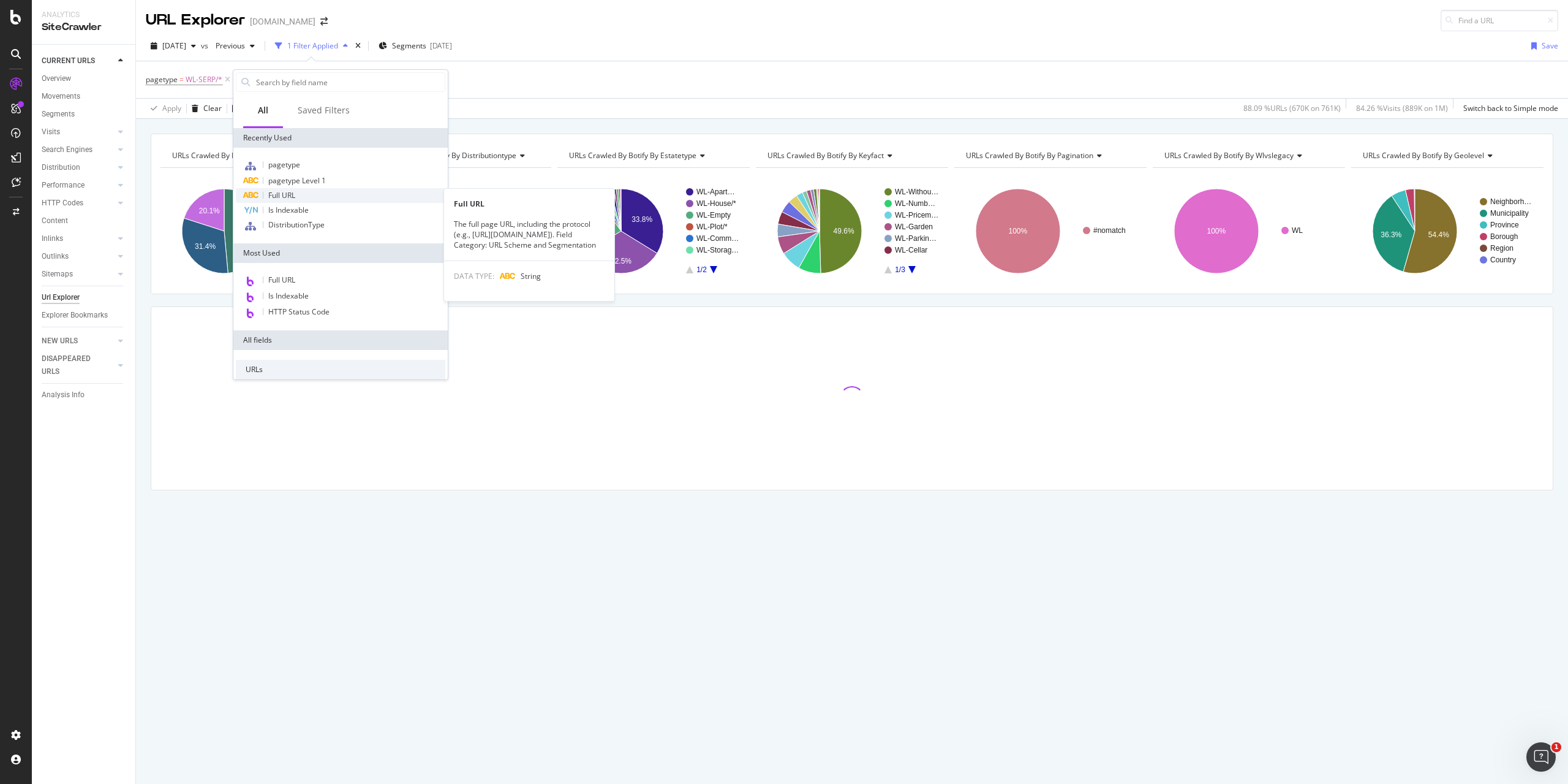
click at [314, 195] on div "Full URL" at bounding box center [340, 195] width 209 height 15
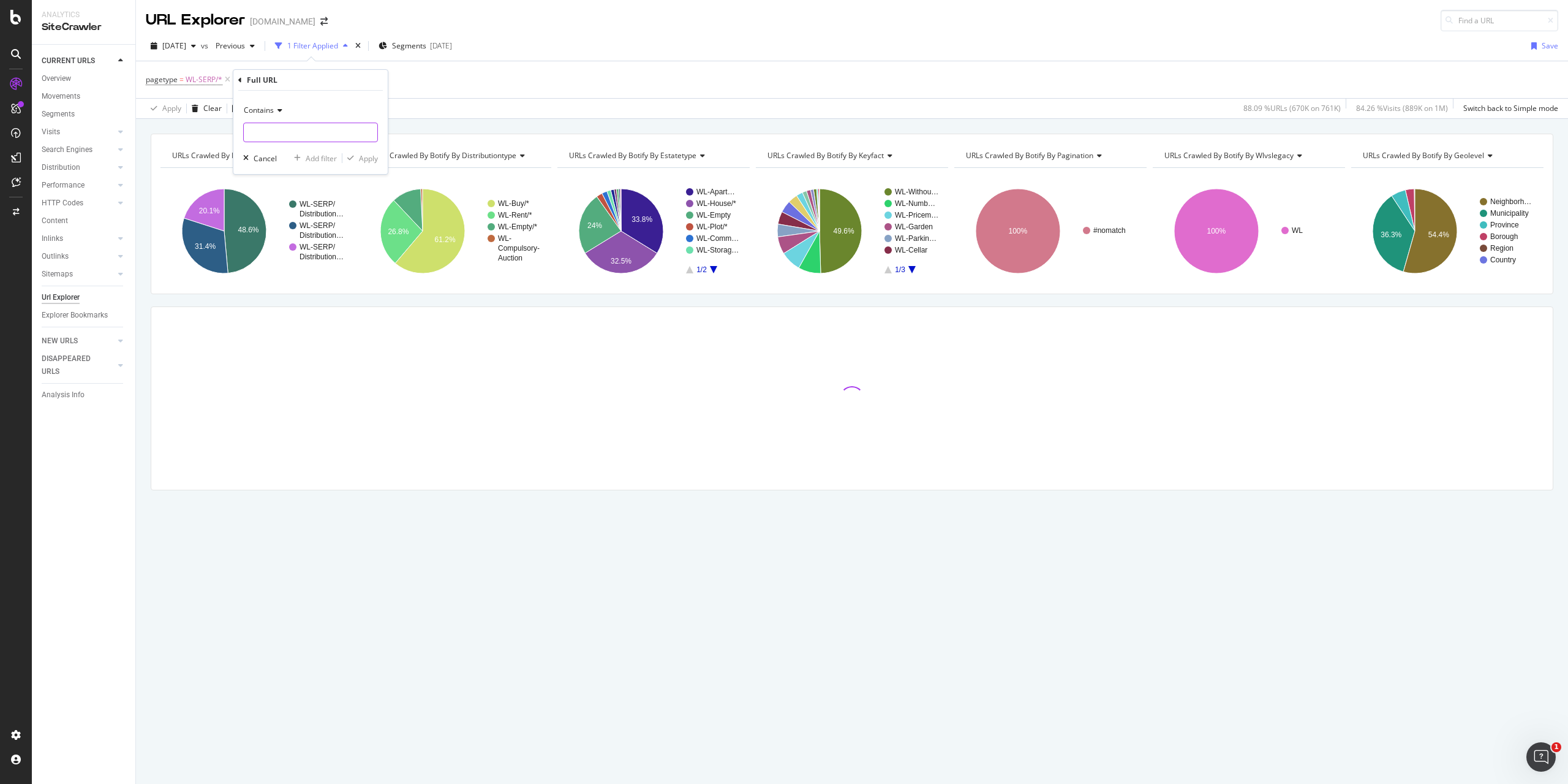
click at [308, 133] on input "text" at bounding box center [310, 132] width 133 height 19
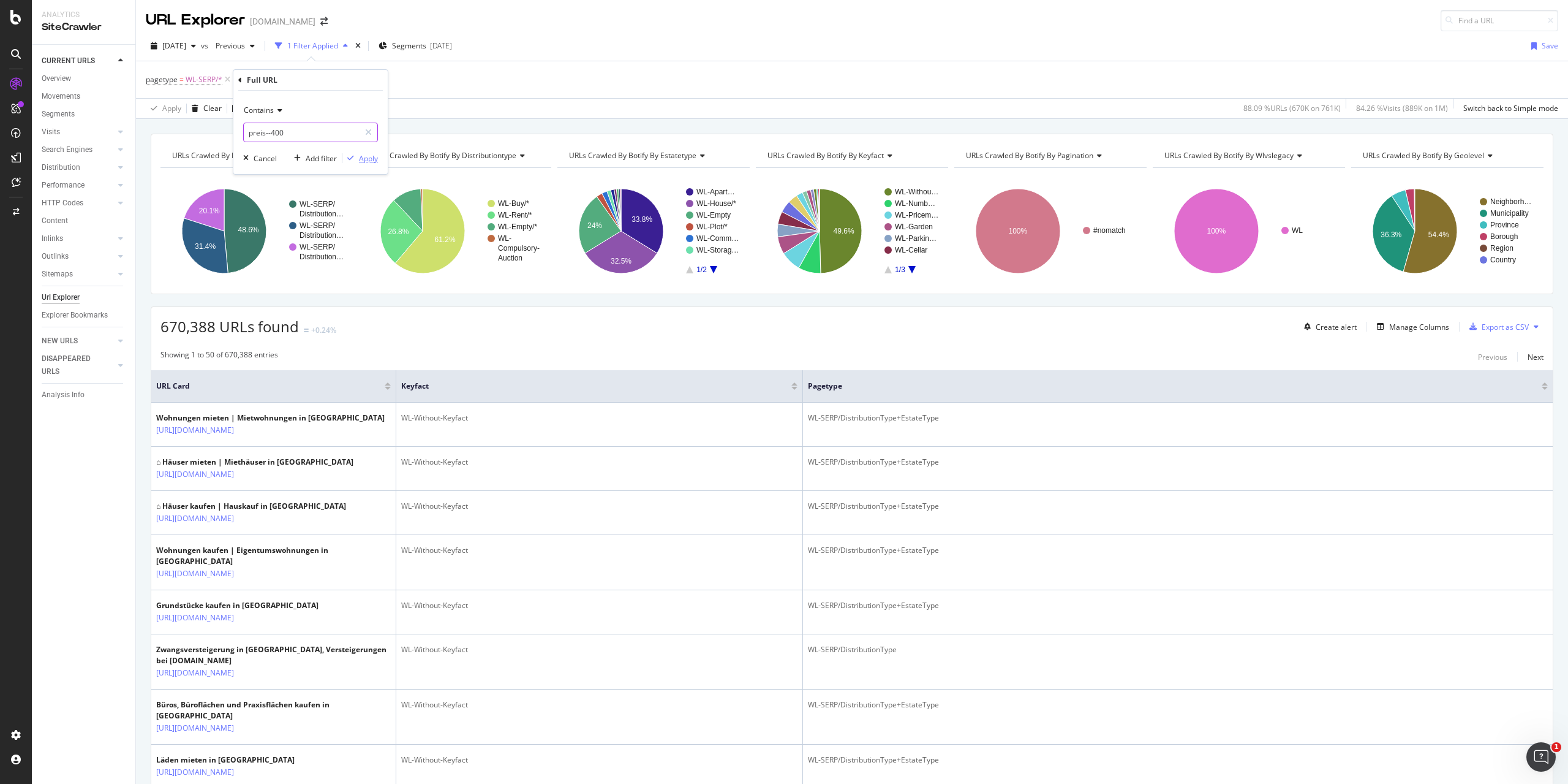
type input "preis--400"
click at [366, 160] on div "Apply" at bounding box center [368, 159] width 19 height 10
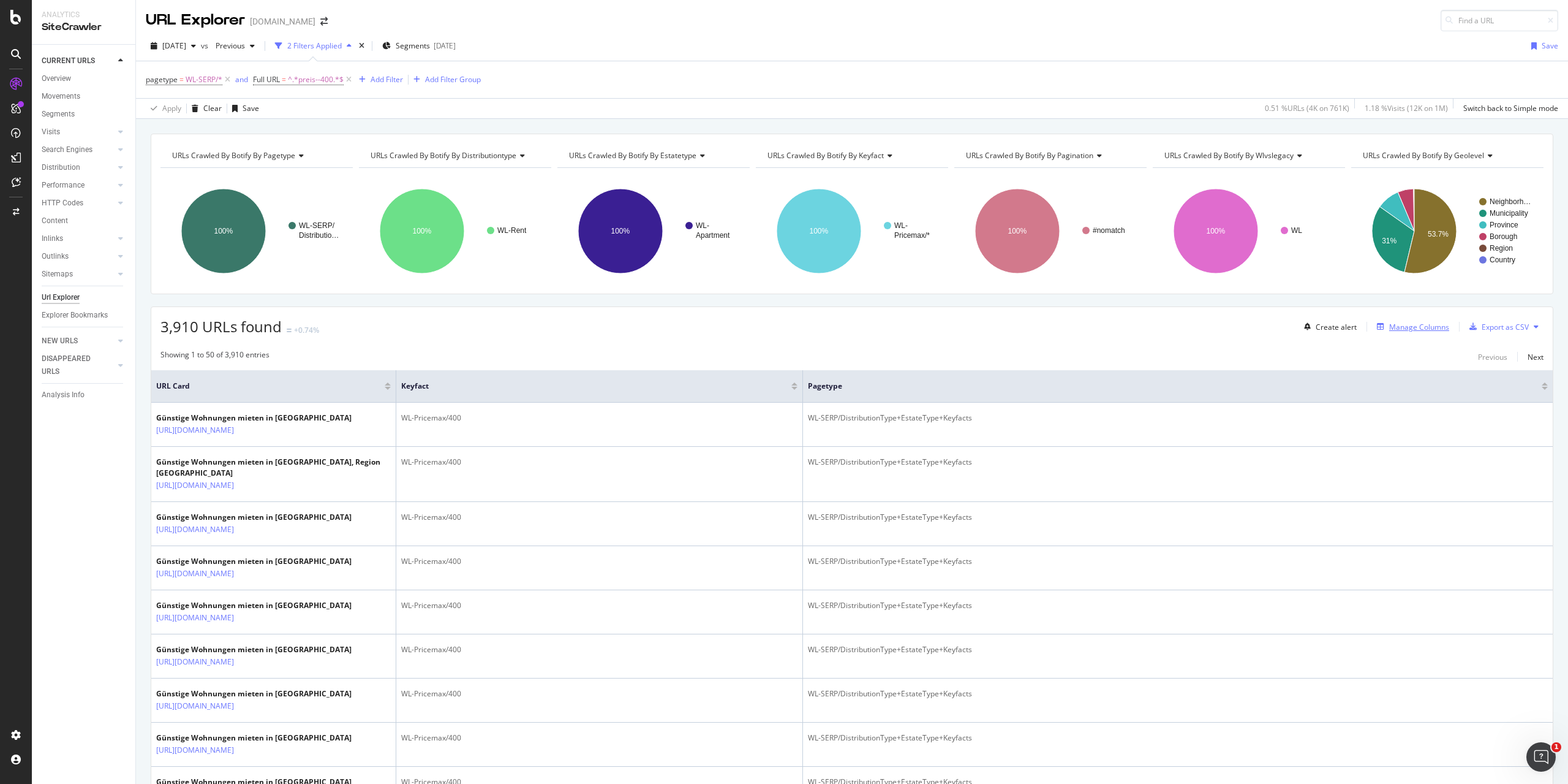
click at [1415, 326] on div "Manage Columns" at bounding box center [1419, 327] width 60 height 10
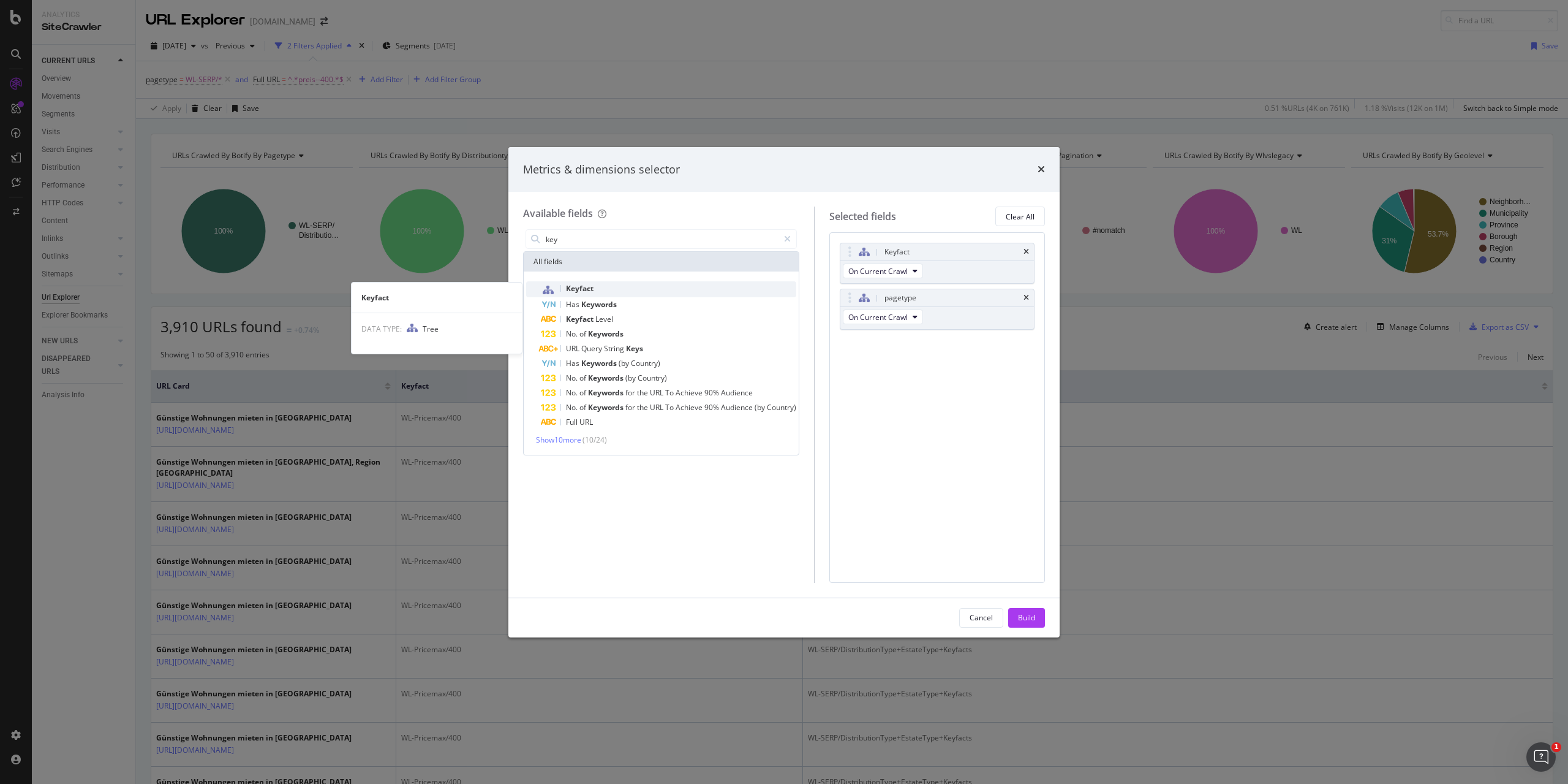
type input "key"
click at [659, 291] on div "Keyfact" at bounding box center [668, 288] width 255 height 16
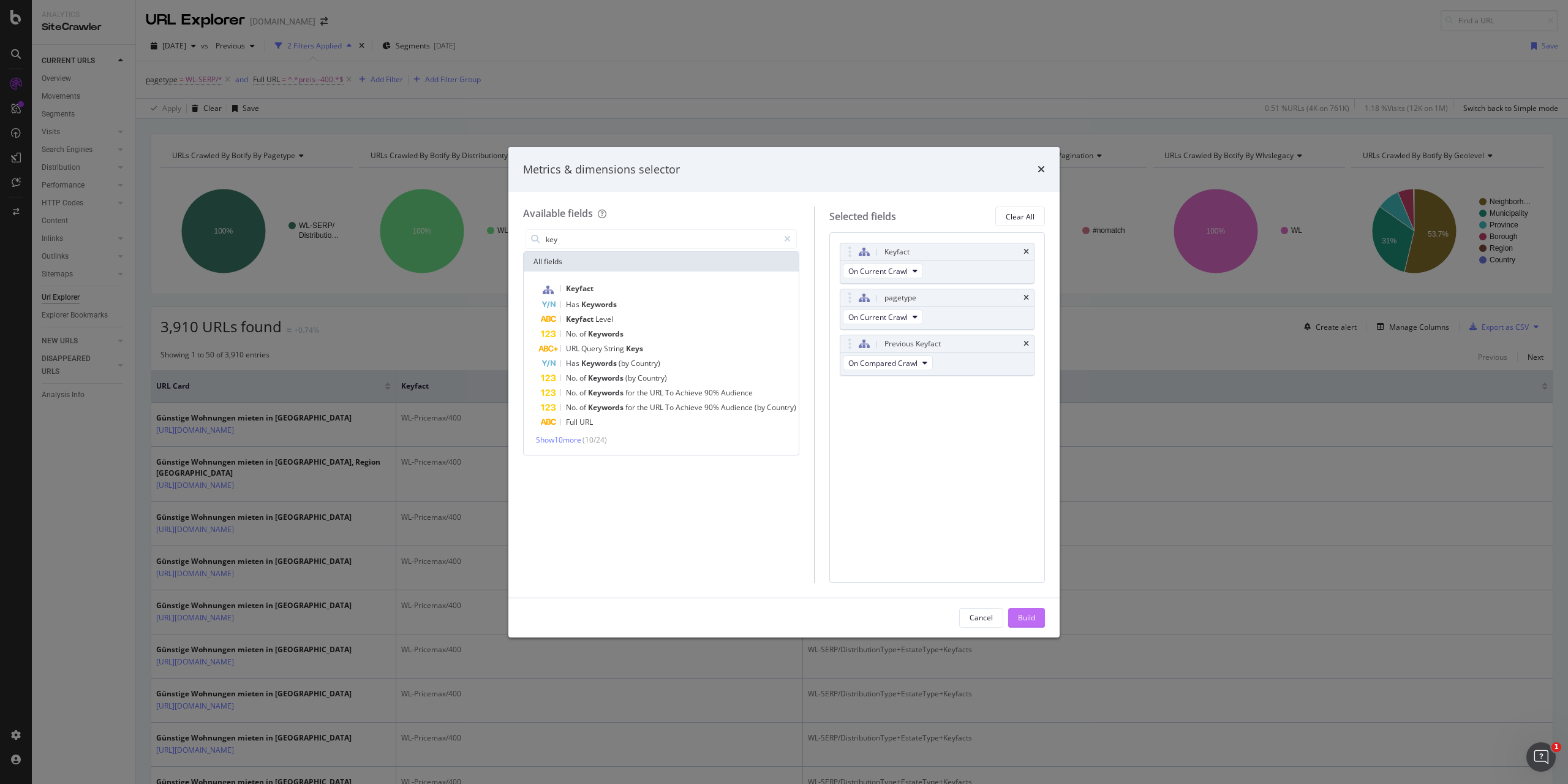
click at [1032, 623] on div "Build" at bounding box center [1026, 617] width 17 height 19
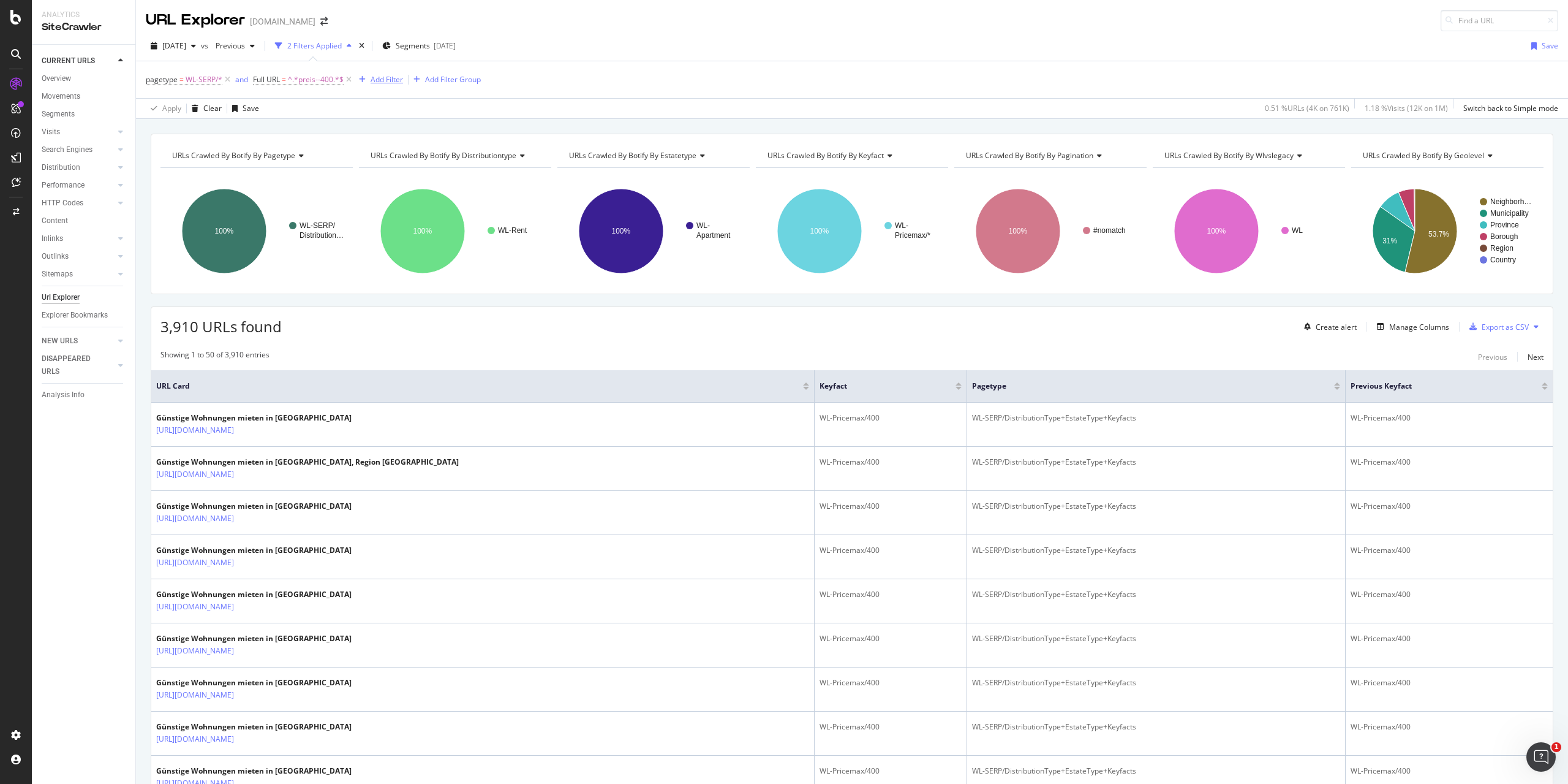
click at [377, 77] on div "Add Filter" at bounding box center [387, 79] width 33 height 10
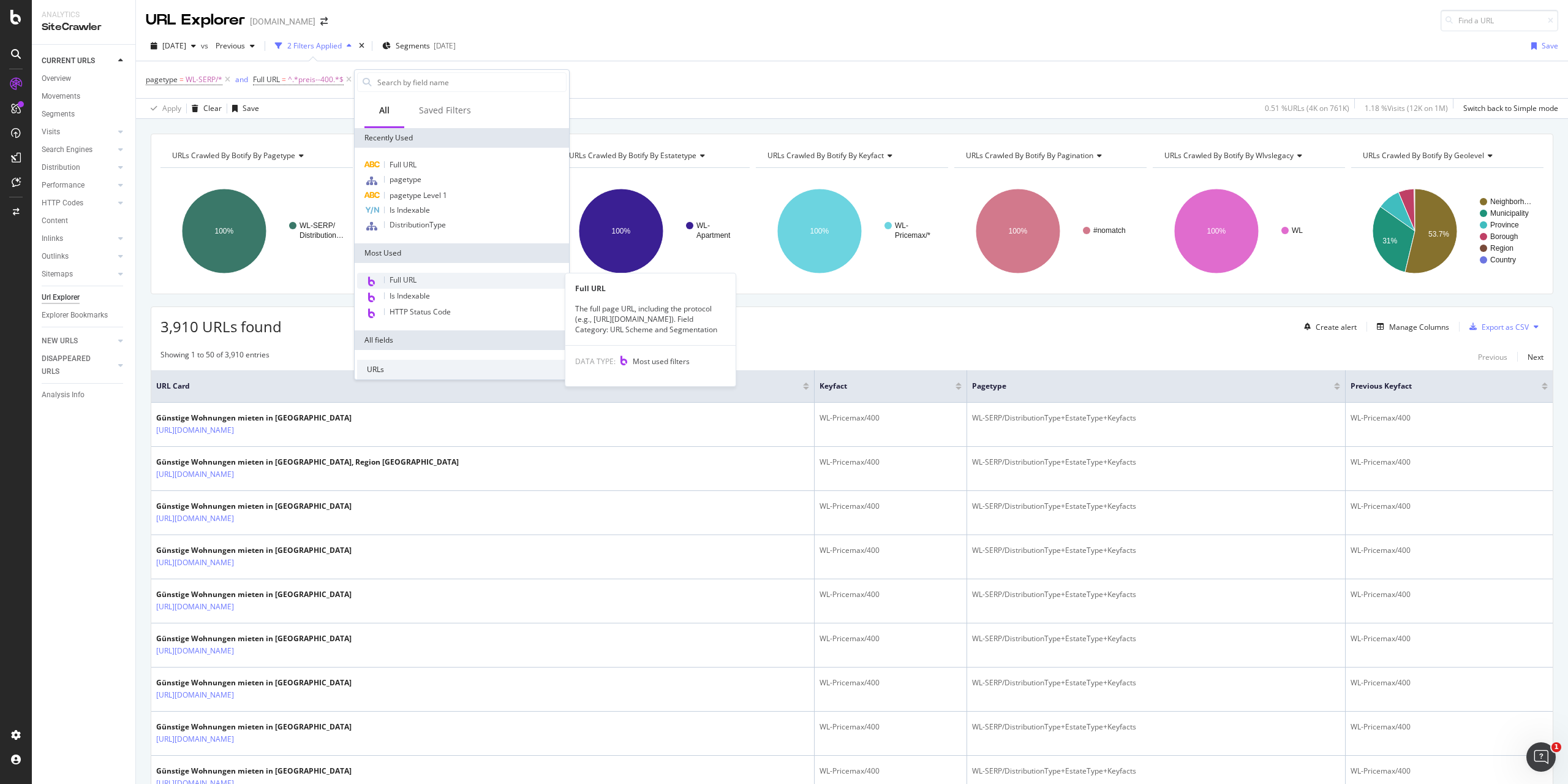
click at [412, 280] on span "Full URL" at bounding box center [403, 279] width 27 height 10
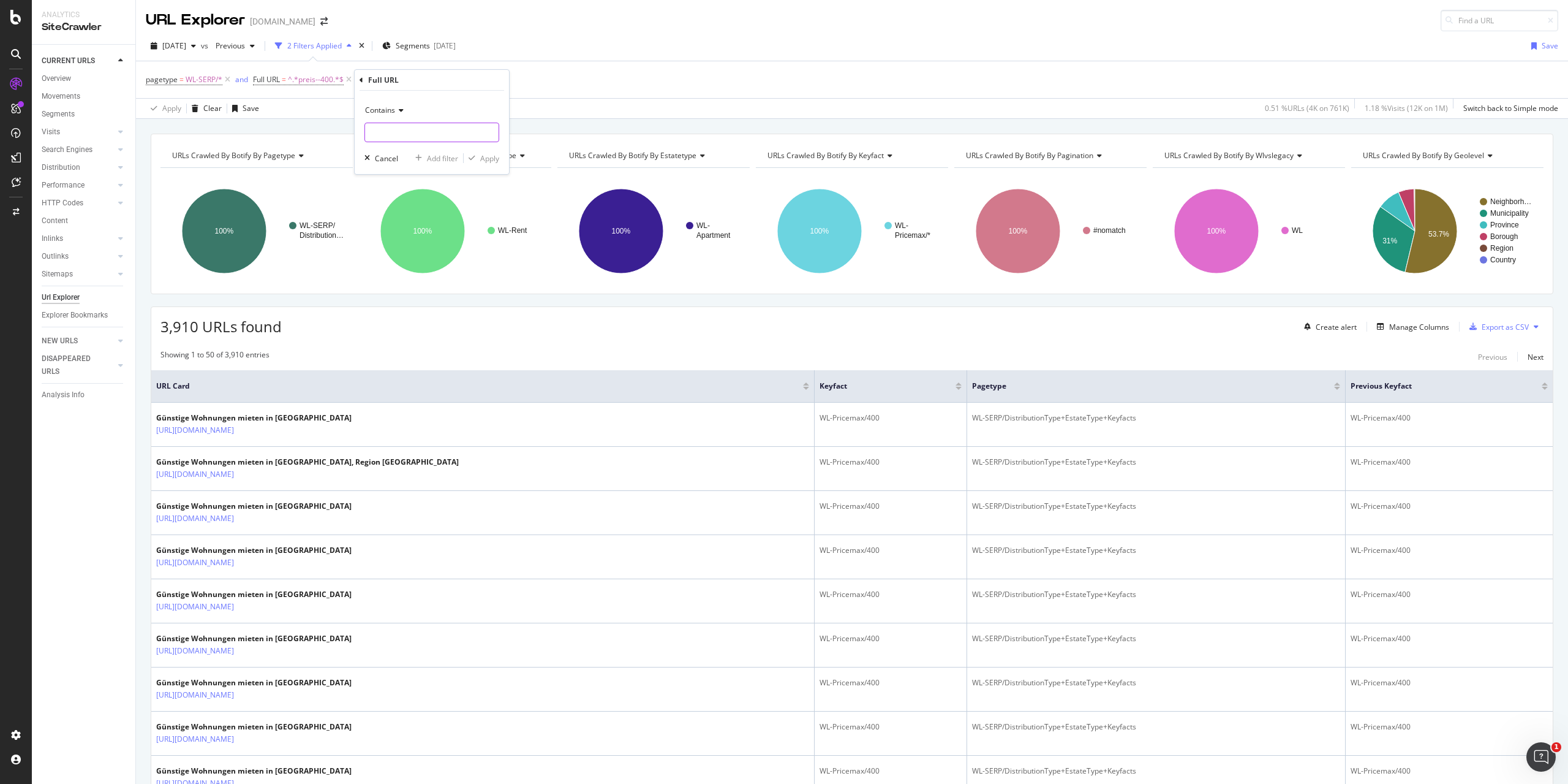
click at [446, 124] on input "text" at bounding box center [431, 132] width 133 height 19
type input "preis-0-400"
click at [494, 159] on div "Apply" at bounding box center [489, 159] width 19 height 10
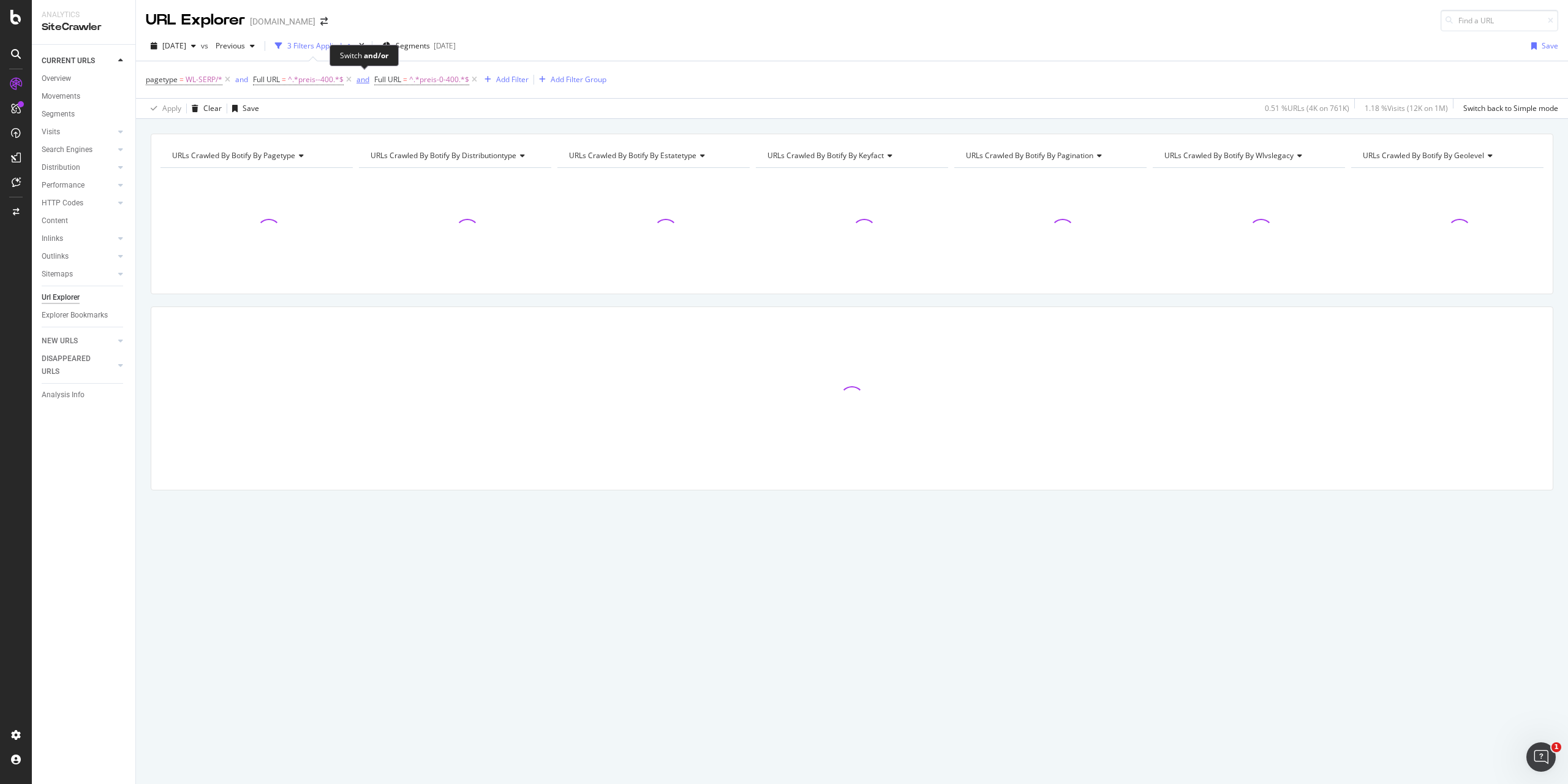
click at [363, 80] on div "and" at bounding box center [362, 79] width 13 height 10
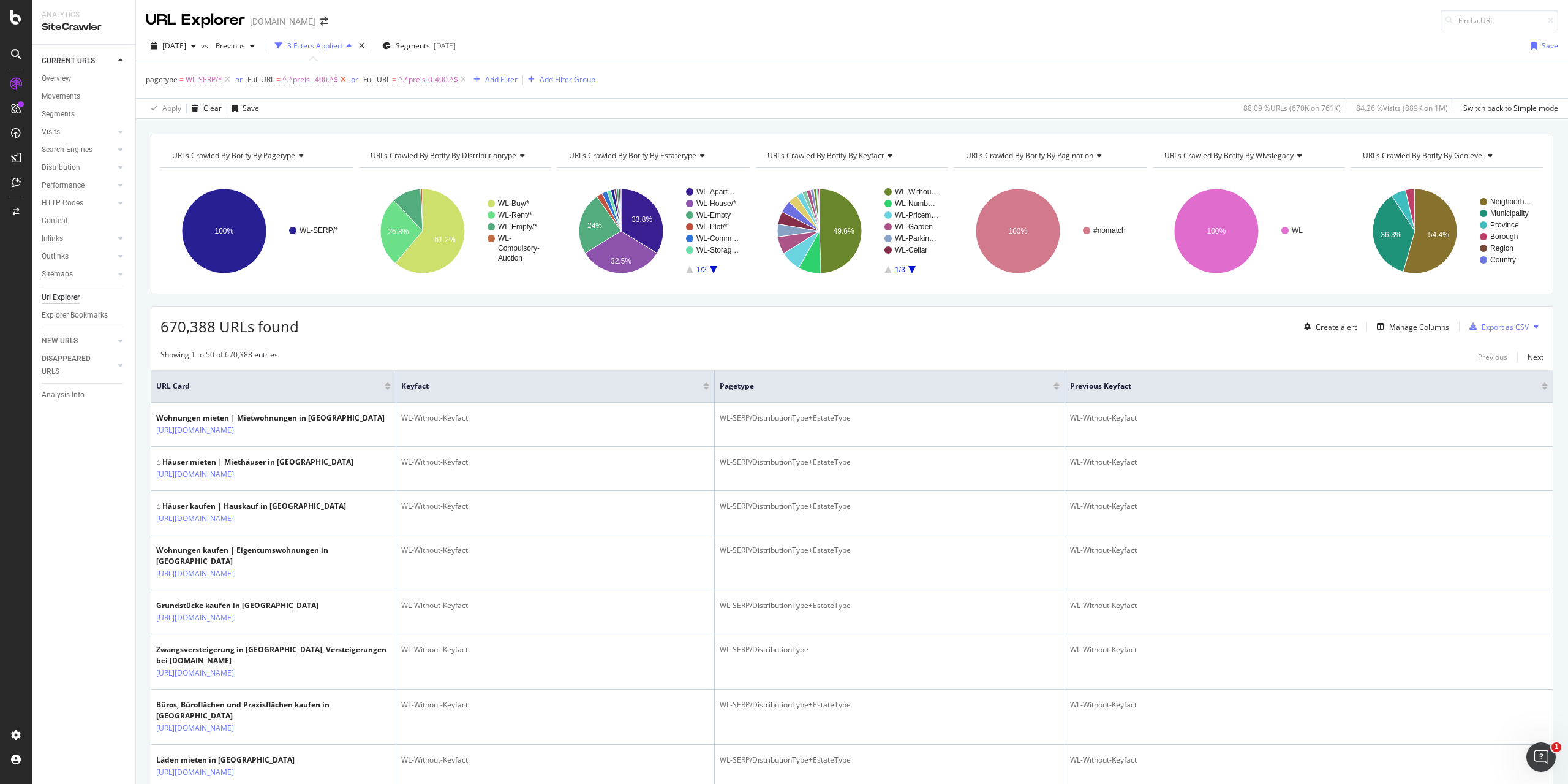
click at [343, 78] on icon at bounding box center [343, 80] width 10 height 12
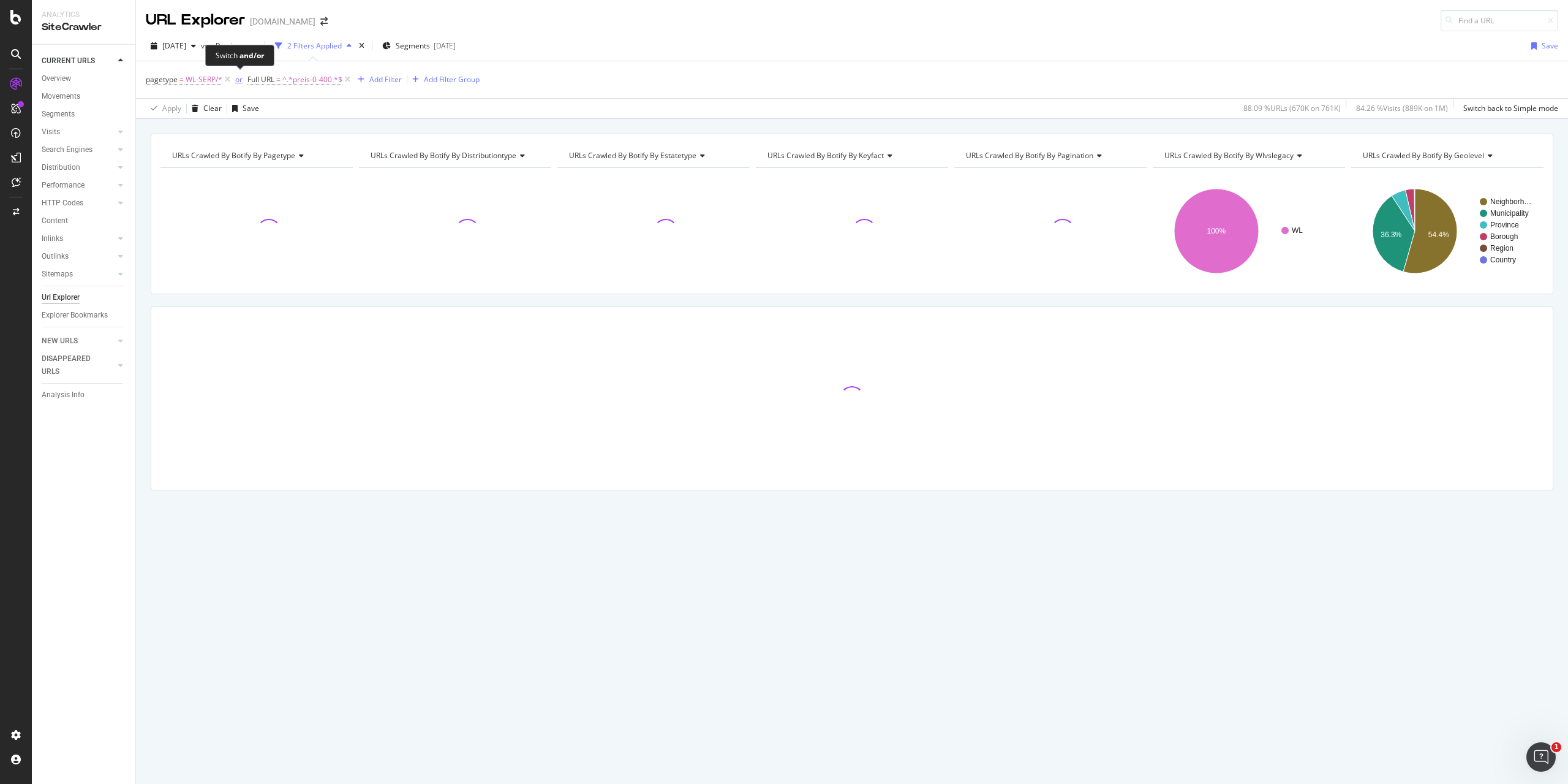
click at [239, 80] on div "or" at bounding box center [239, 79] width 7 height 10
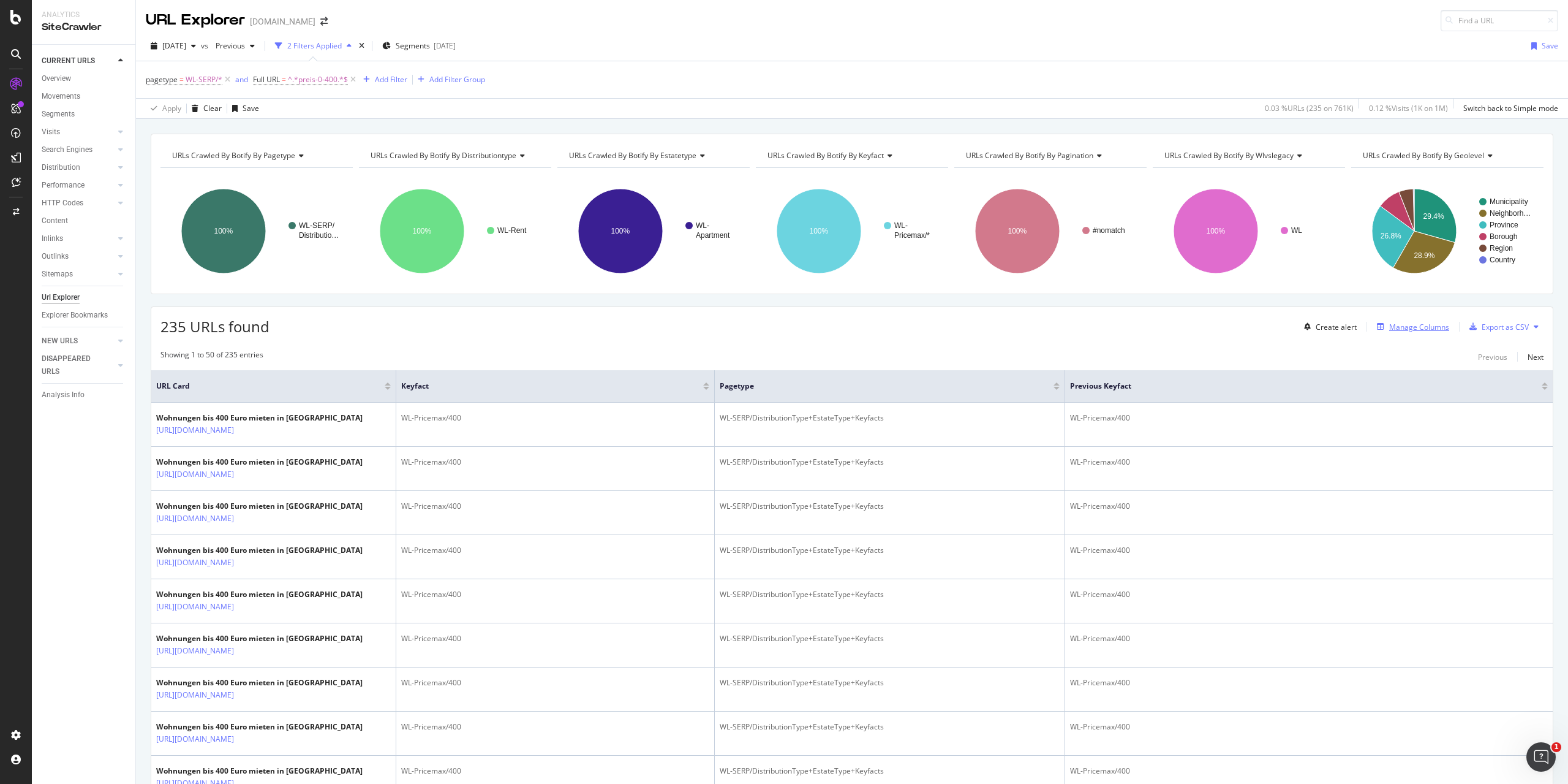
click at [1416, 328] on div "Manage Columns" at bounding box center [1419, 327] width 60 height 10
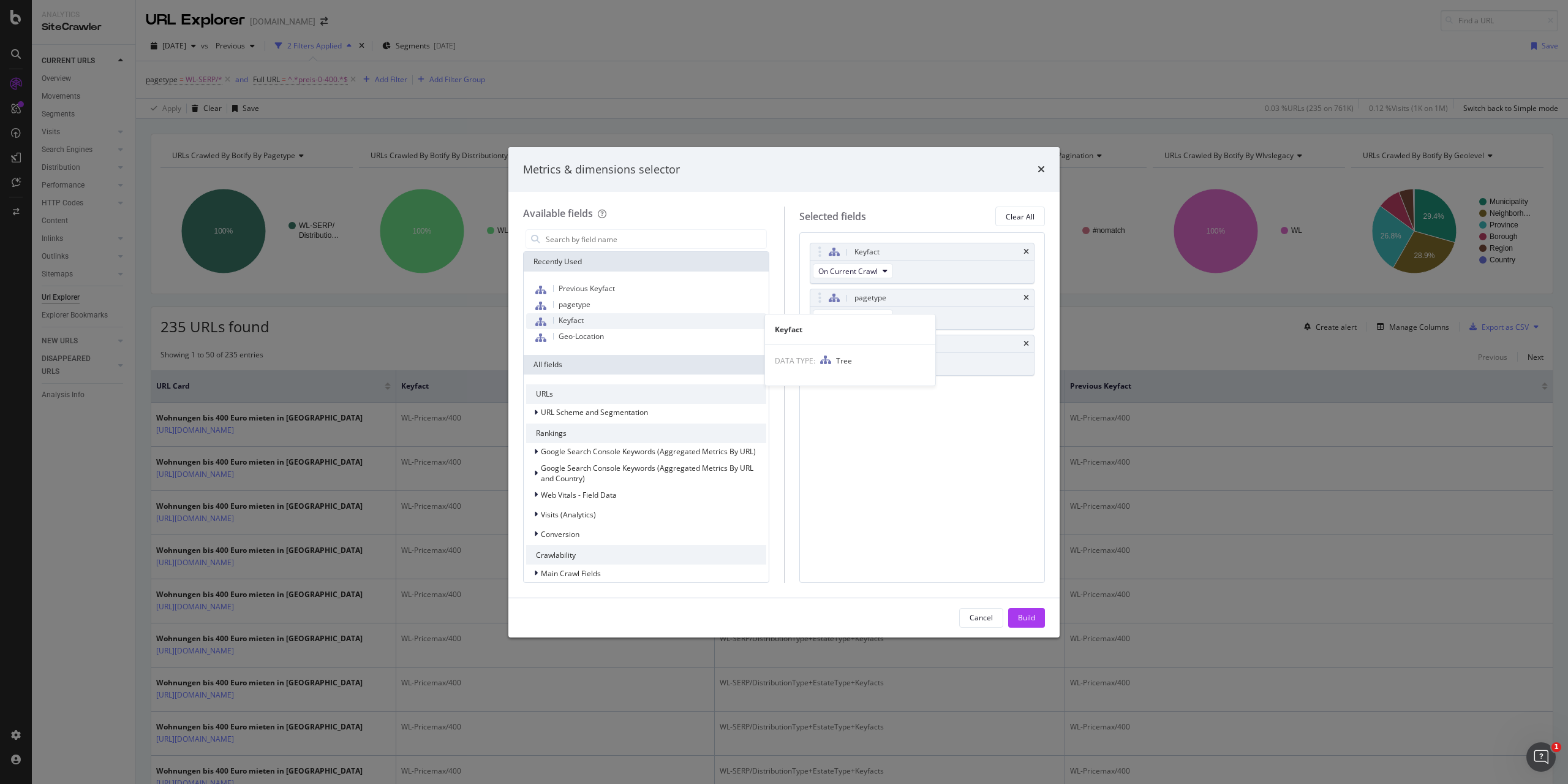
click at [615, 322] on div "Keyfact" at bounding box center [646, 320] width 240 height 16
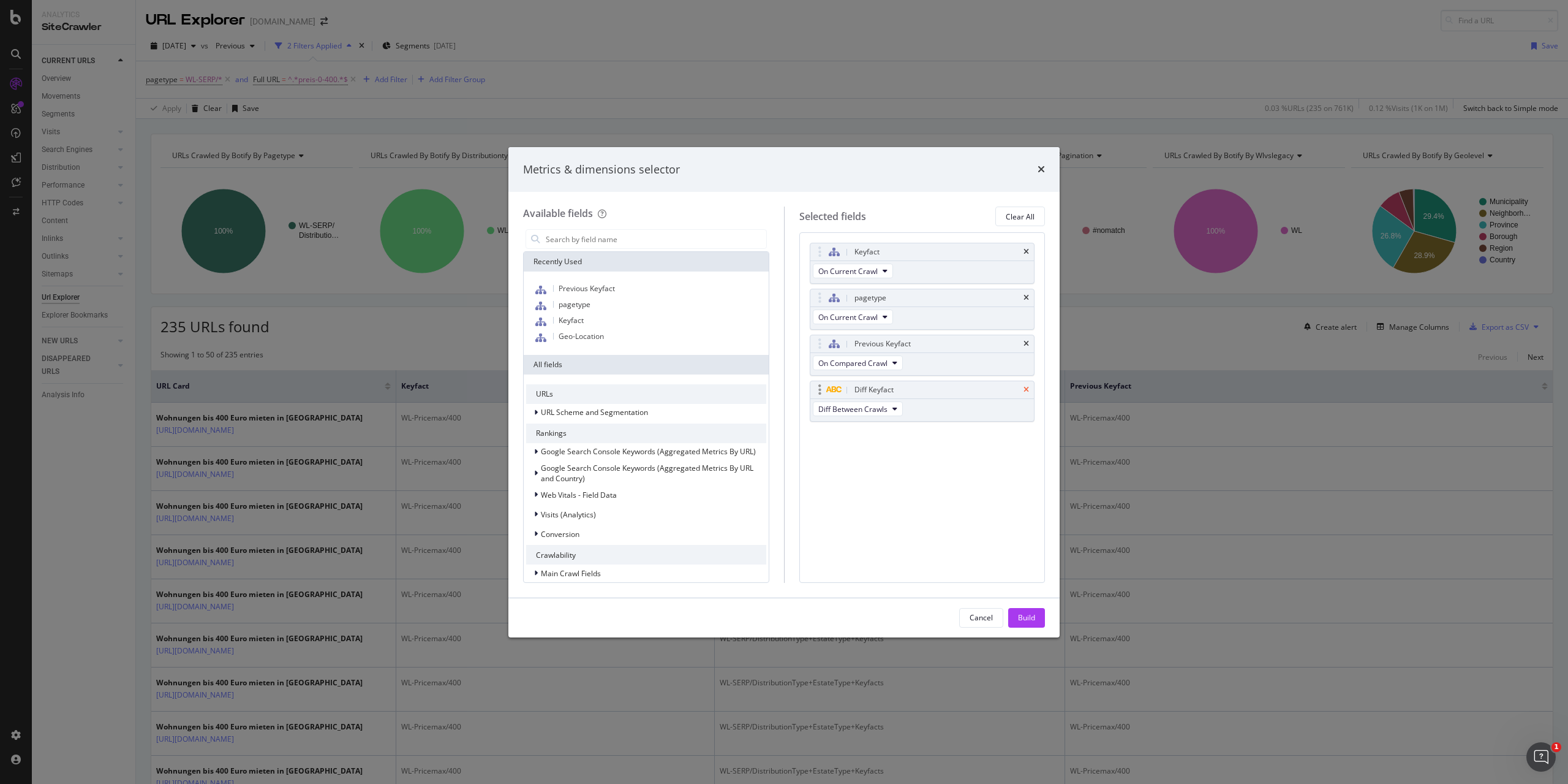
click at [1024, 392] on icon "times" at bounding box center [1026, 390] width 5 height 7
click at [1026, 341] on icon "times" at bounding box center [1026, 344] width 5 height 7
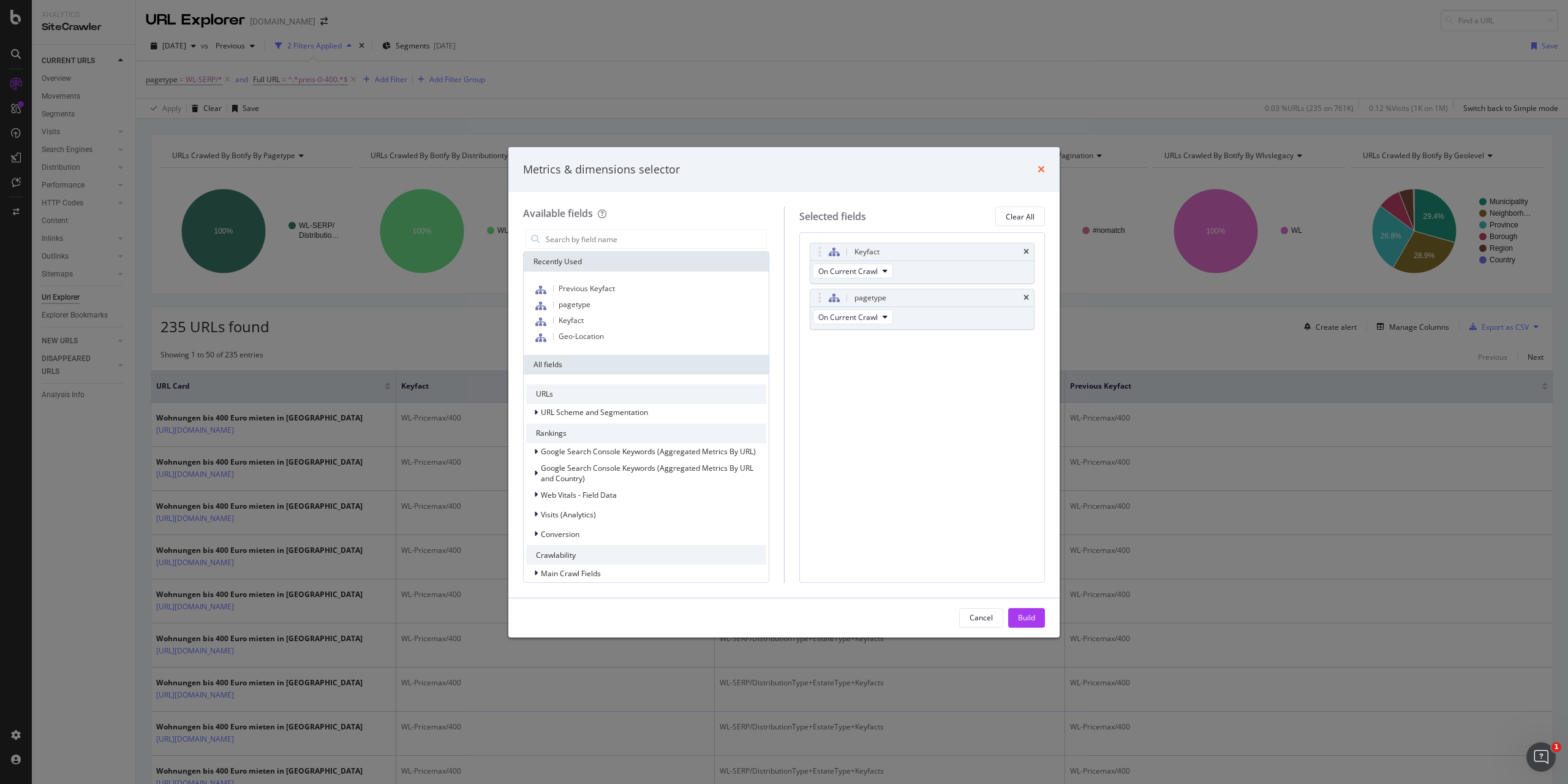
click at [1042, 171] on icon "times" at bounding box center [1041, 168] width 7 height 10
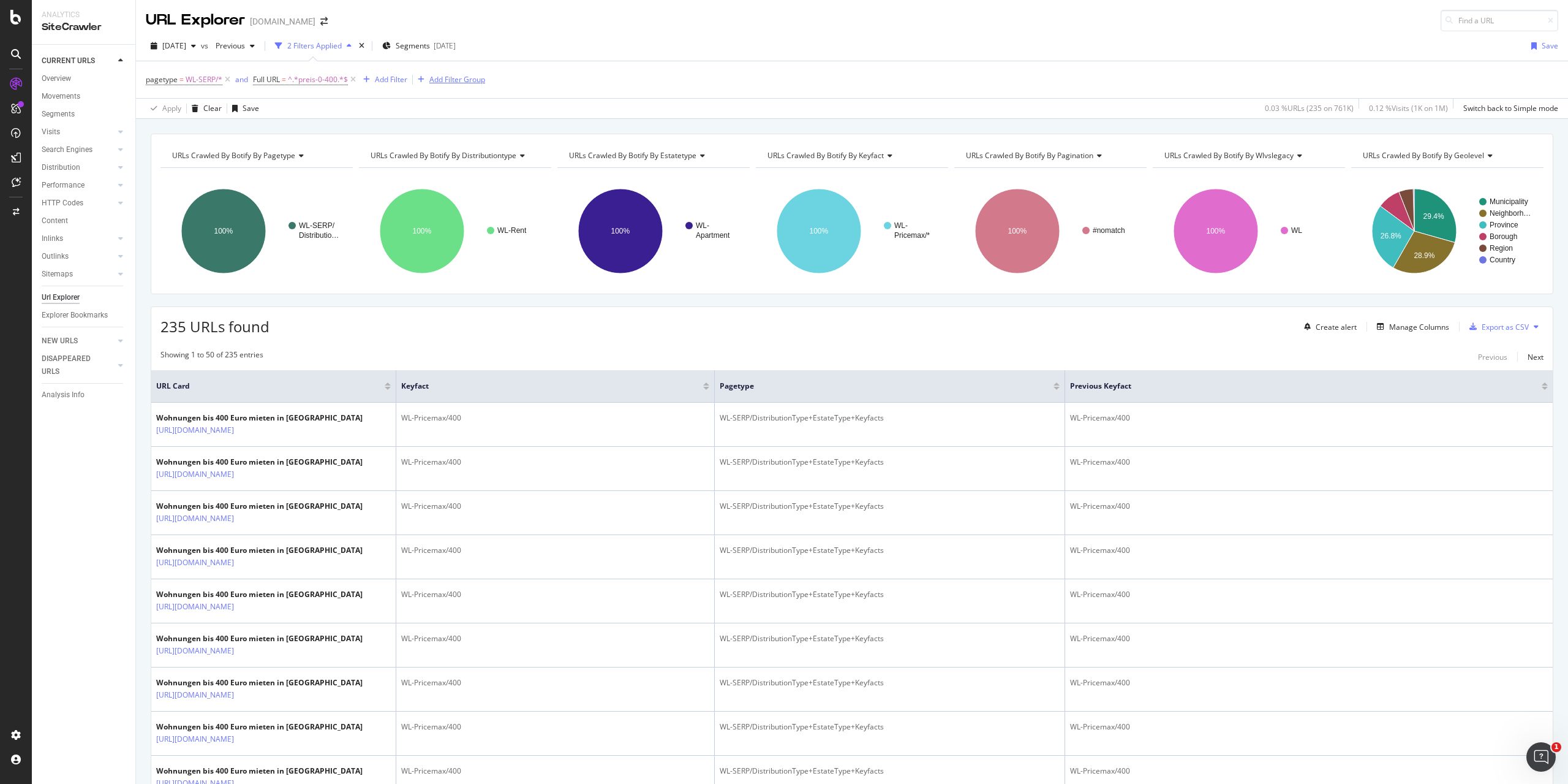
click at [441, 84] on div "Add Filter Group" at bounding box center [457, 79] width 56 height 10
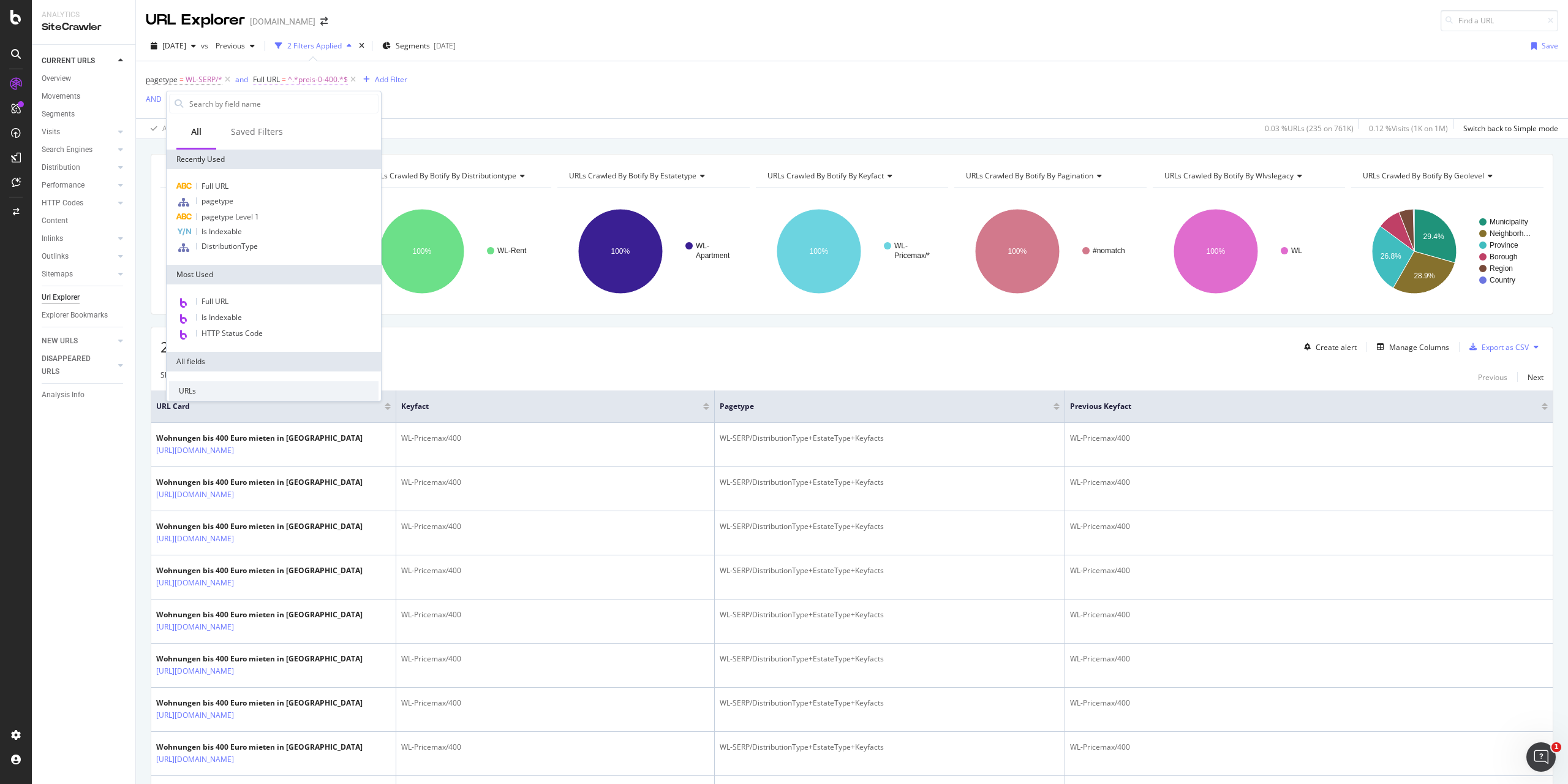
click at [330, 81] on span "^.*preis-0-400.*$" at bounding box center [317, 79] width 60 height 17
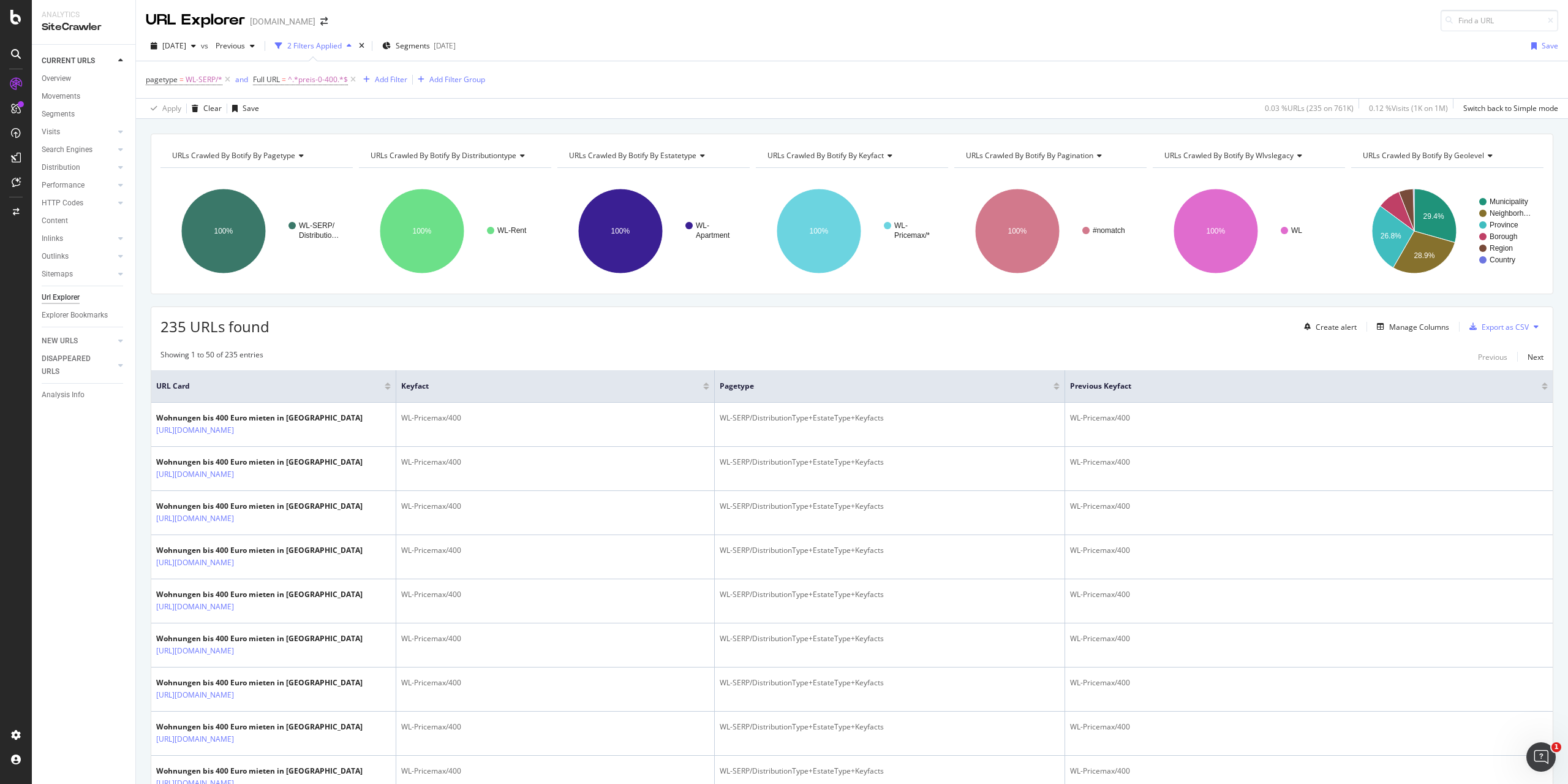
click at [591, 88] on div "pagetype = WL-SERP/* and Full URL = ^.*preis-0-400.*$ Add Filter Add Filter Gro…" at bounding box center [852, 79] width 1412 height 37
click at [467, 81] on div "Add Filter Group" at bounding box center [457, 79] width 56 height 10
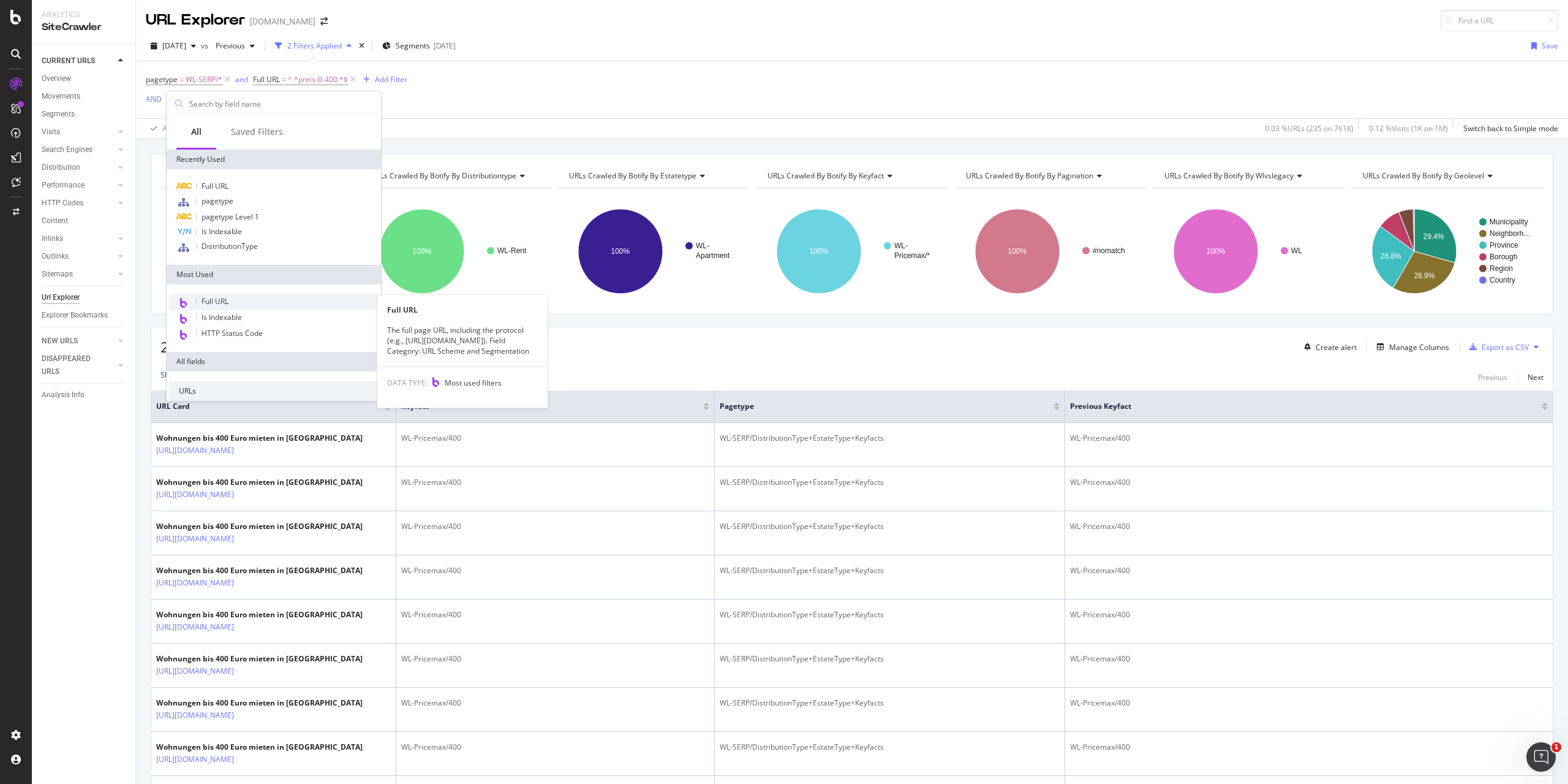
click at [235, 300] on div "Full URL" at bounding box center [273, 302] width 209 height 16
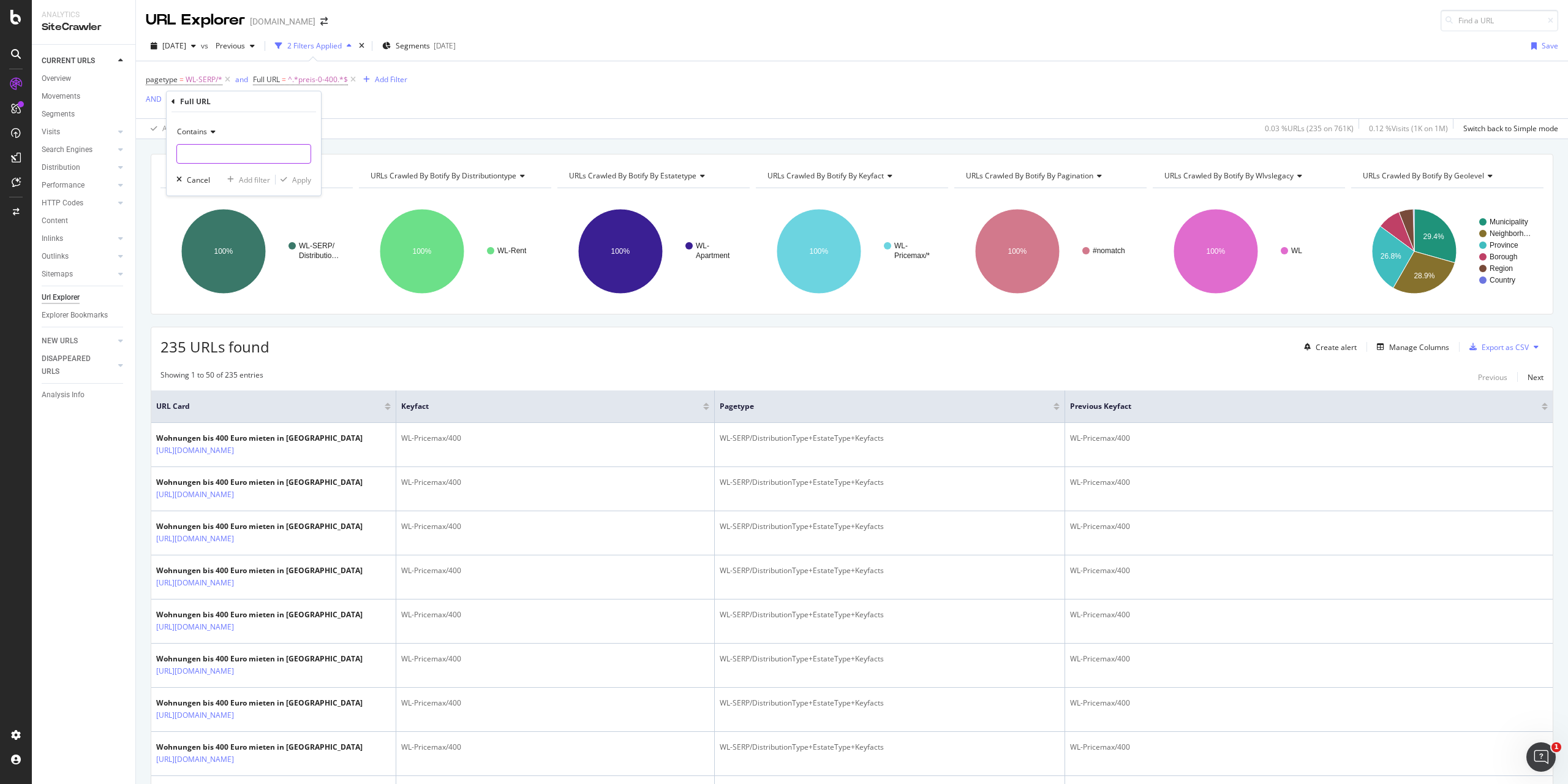
click at [230, 160] on input "text" at bounding box center [244, 154] width 133 height 19
type input "preis--400"
click at [294, 177] on div "Apply" at bounding box center [301, 180] width 19 height 10
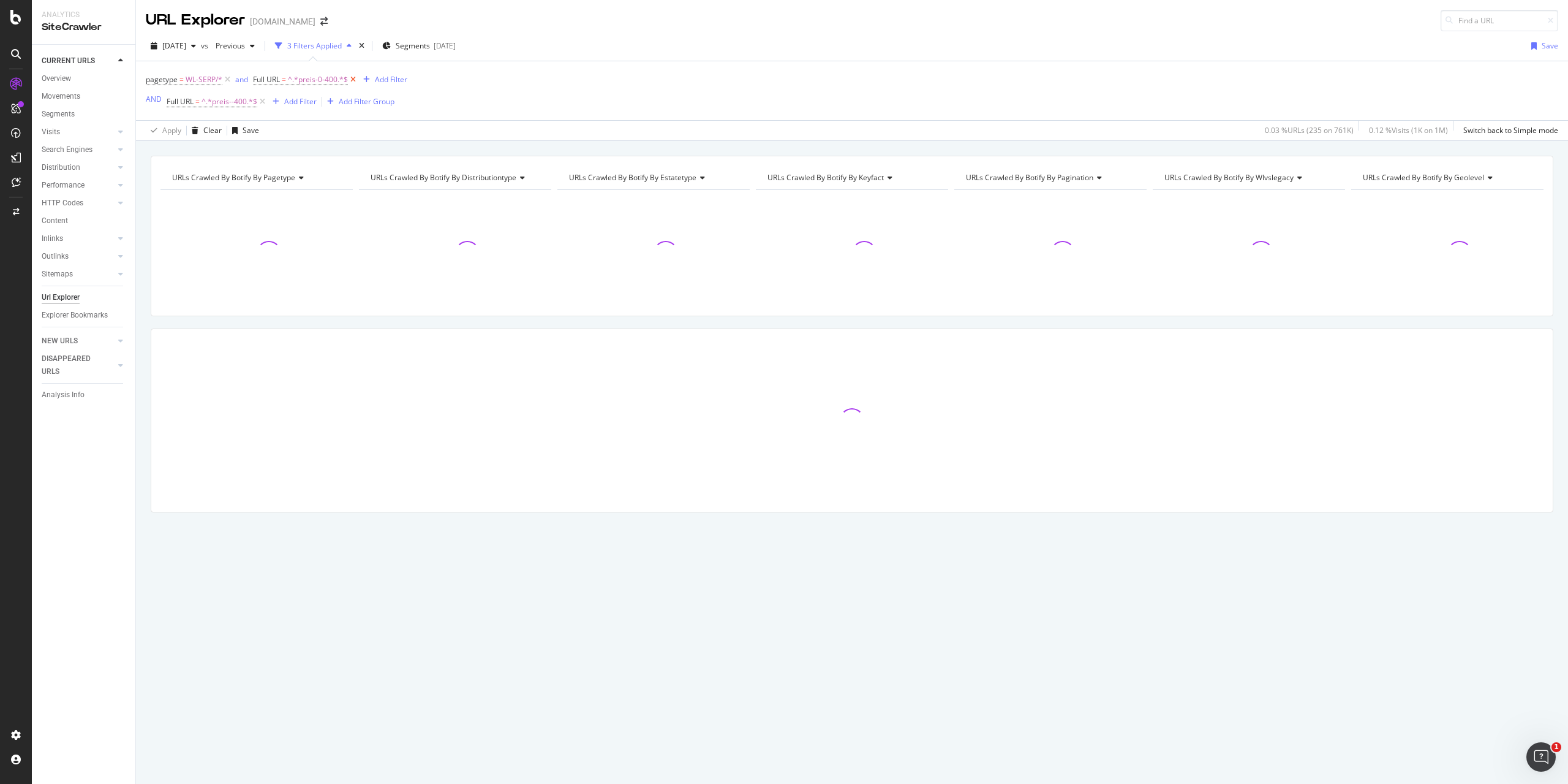
click at [353, 78] on icon at bounding box center [353, 80] width 10 height 12
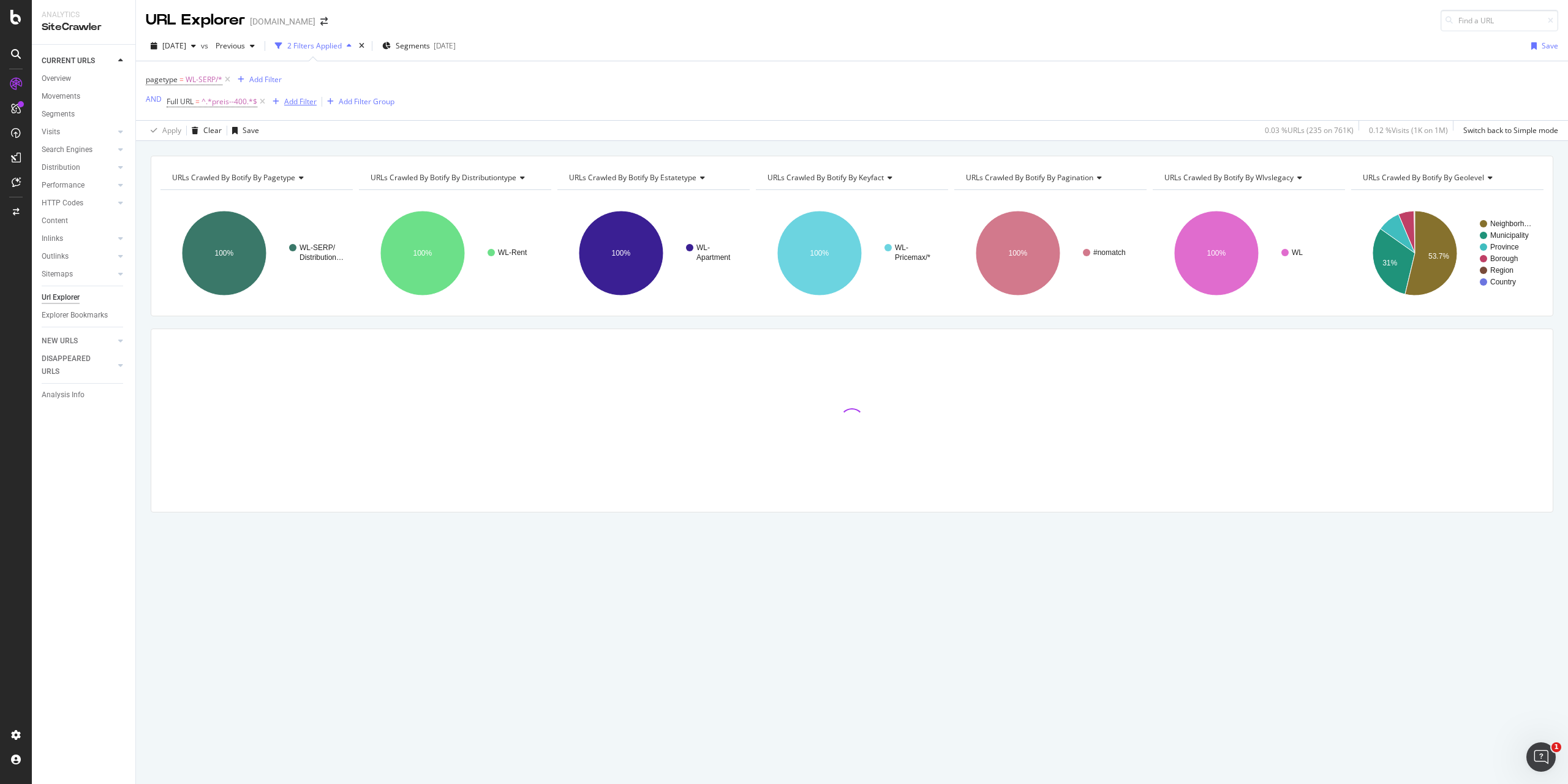
click at [295, 103] on div "Add Filter" at bounding box center [300, 101] width 33 height 10
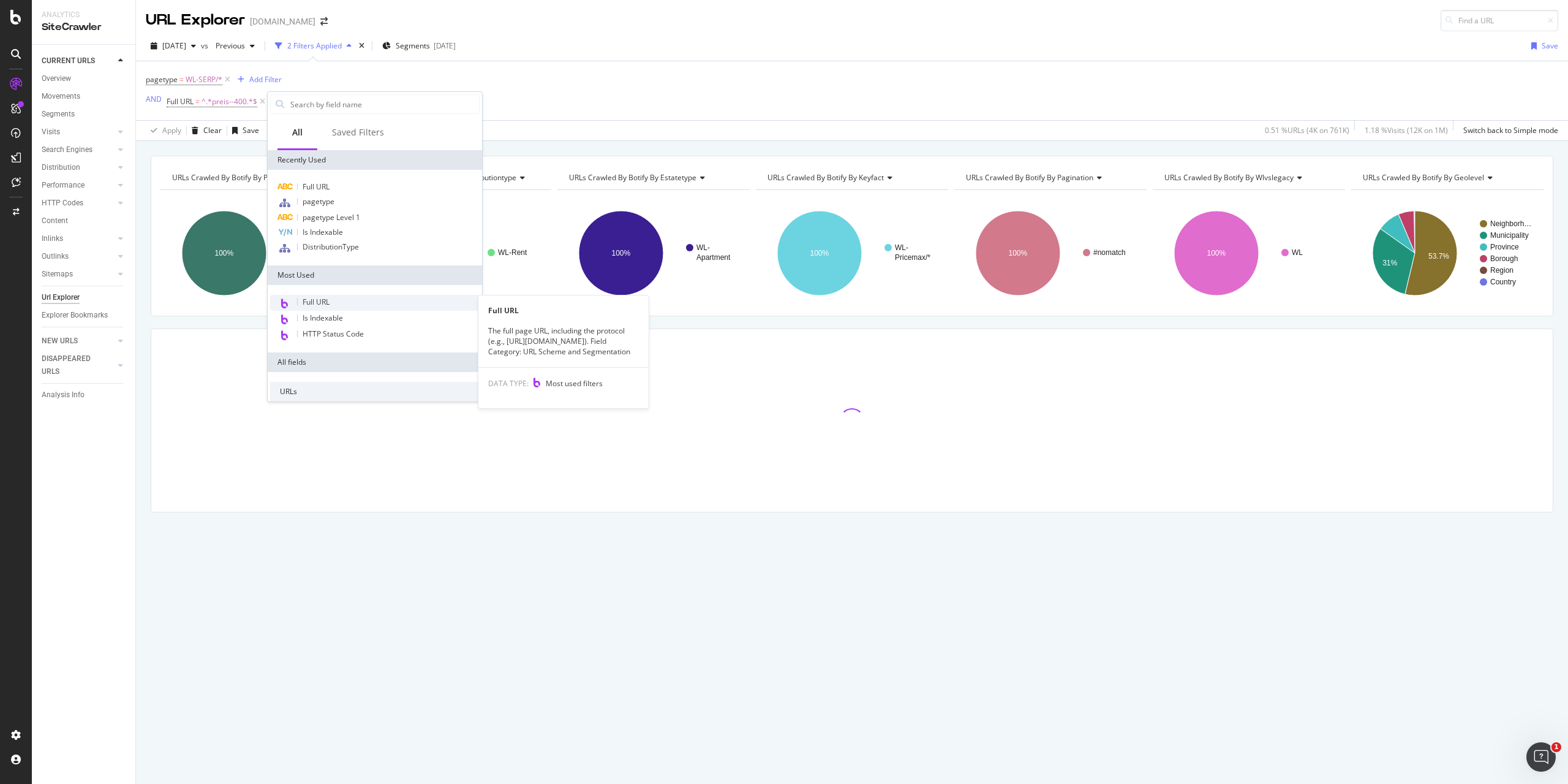
click at [326, 299] on span "Full URL" at bounding box center [316, 302] width 27 height 10
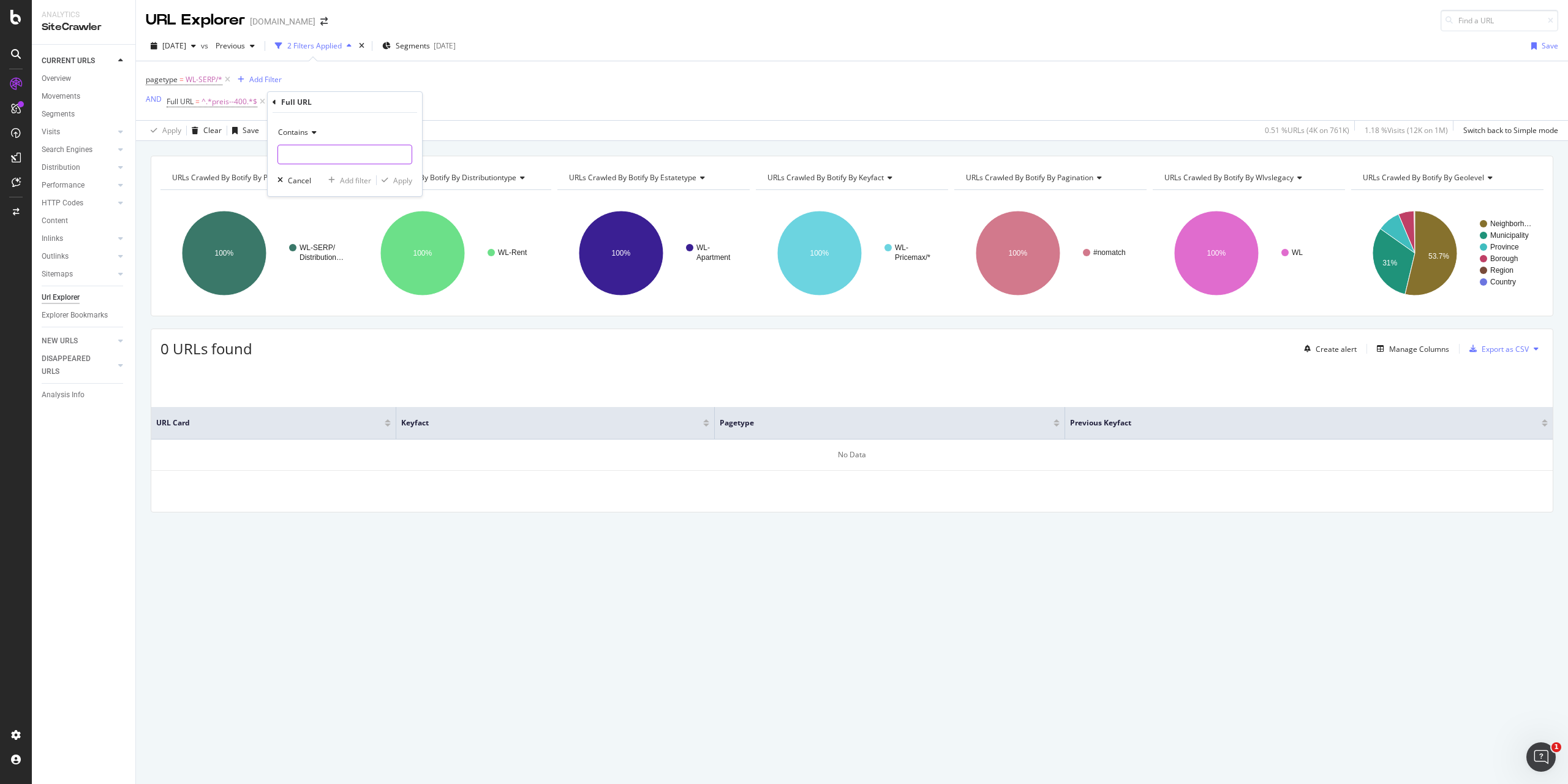
click at [336, 151] on input "text" at bounding box center [344, 154] width 133 height 19
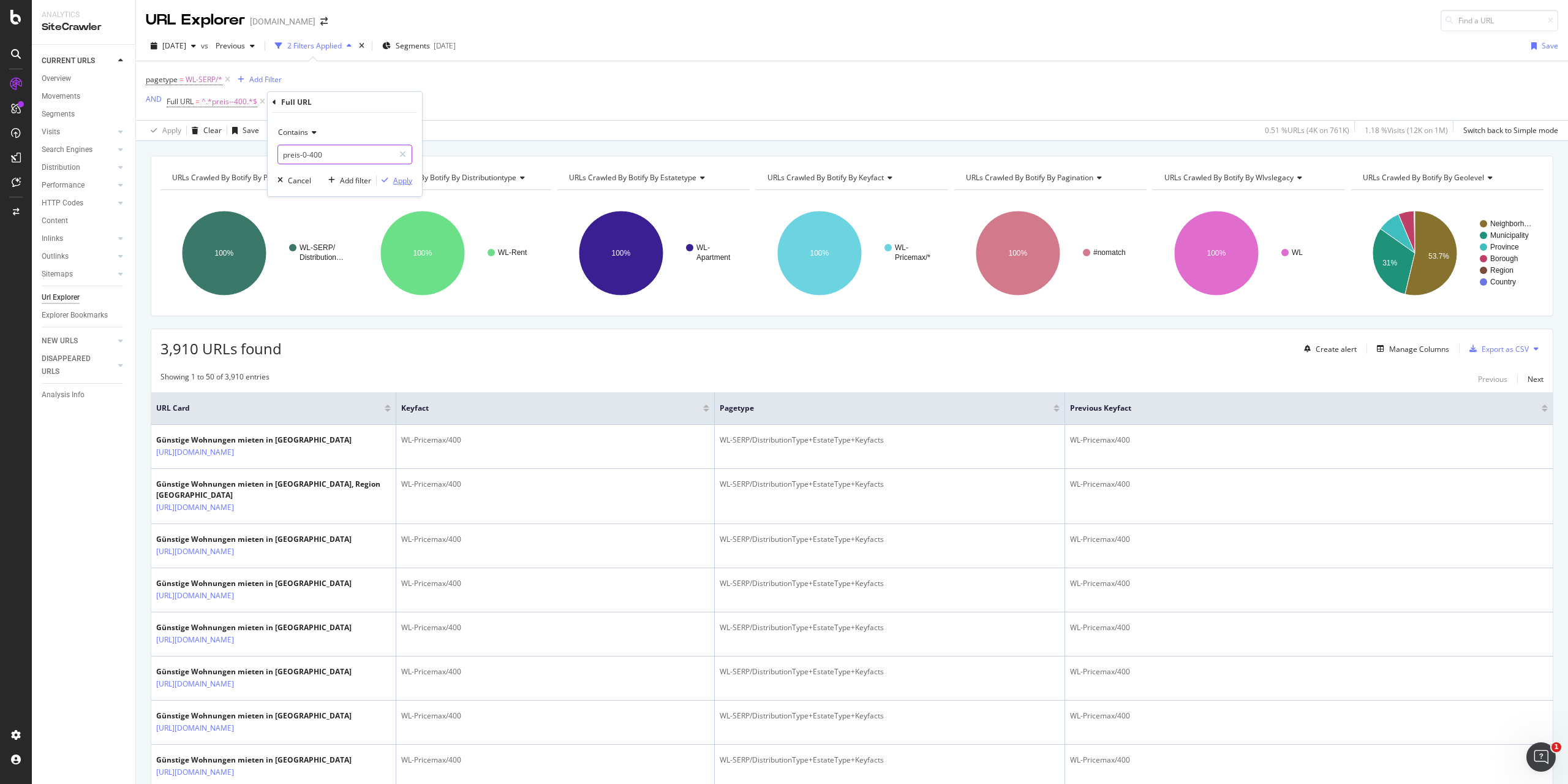
type input "preis-0-400"
click at [408, 181] on div "Apply" at bounding box center [402, 180] width 19 height 10
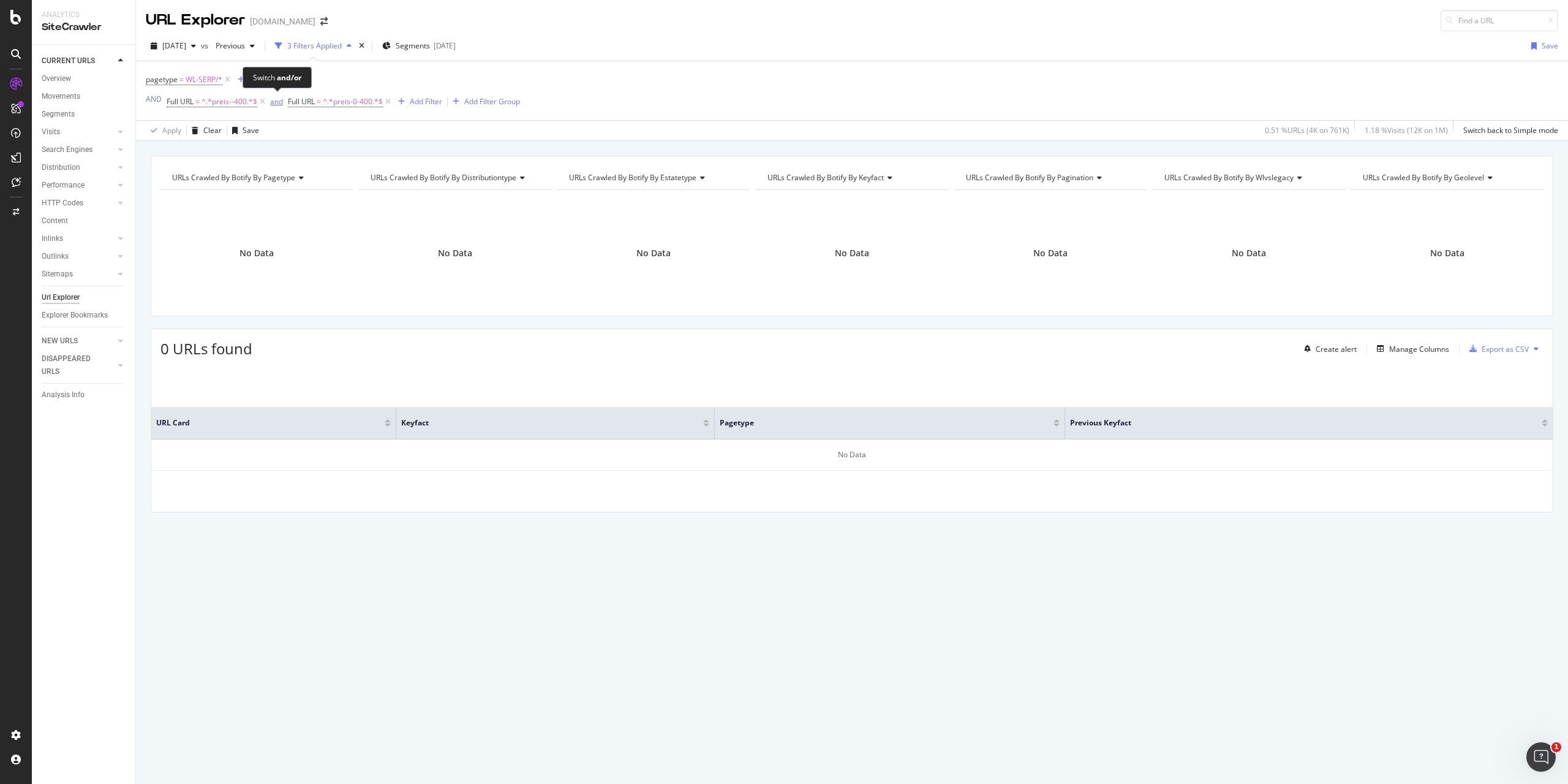
click at [278, 101] on div "and" at bounding box center [276, 101] width 13 height 10
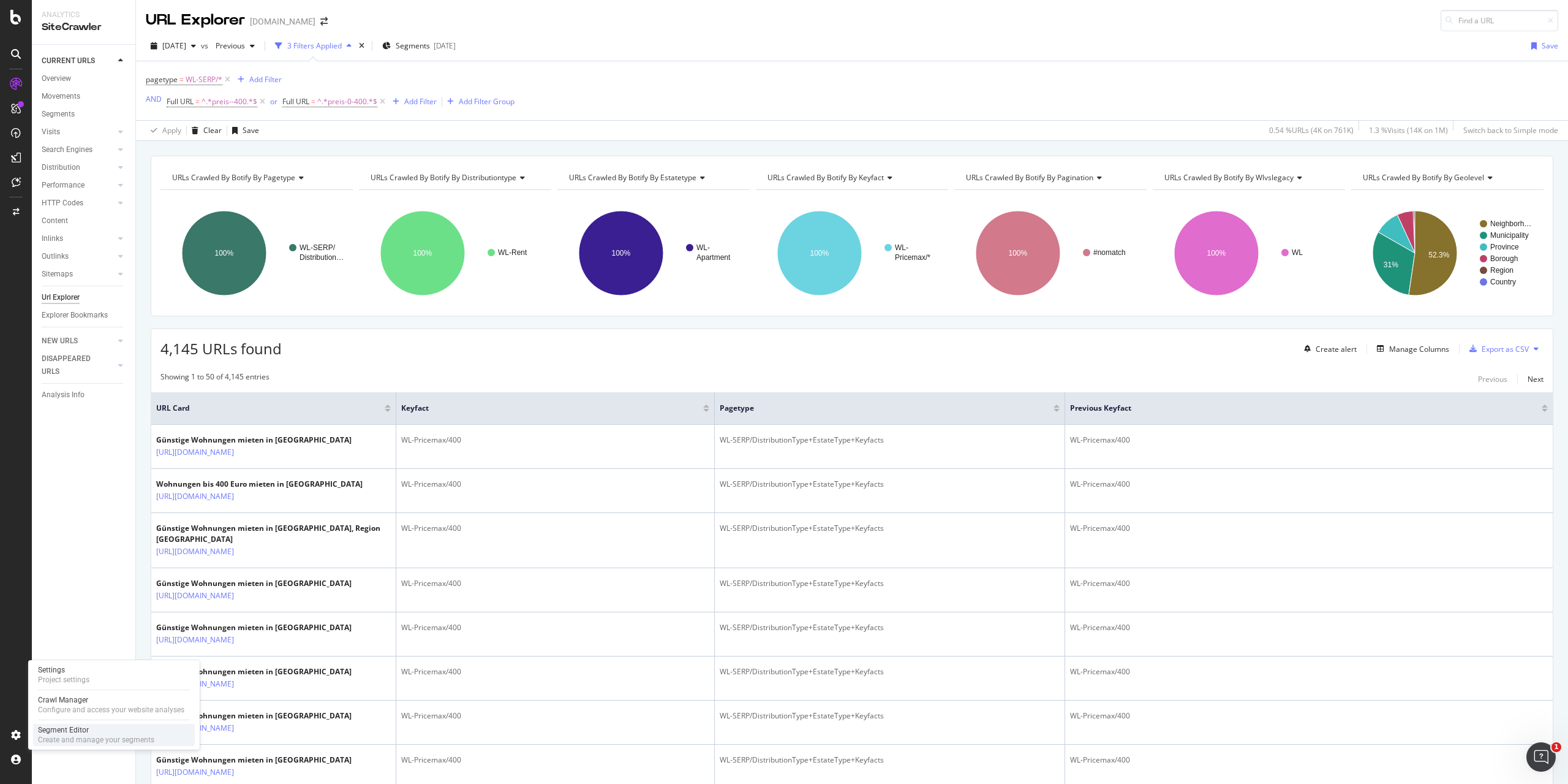
click at [73, 736] on div "Create and manage your segments" at bounding box center [96, 739] width 116 height 10
